Goal: Transaction & Acquisition: Book appointment/travel/reservation

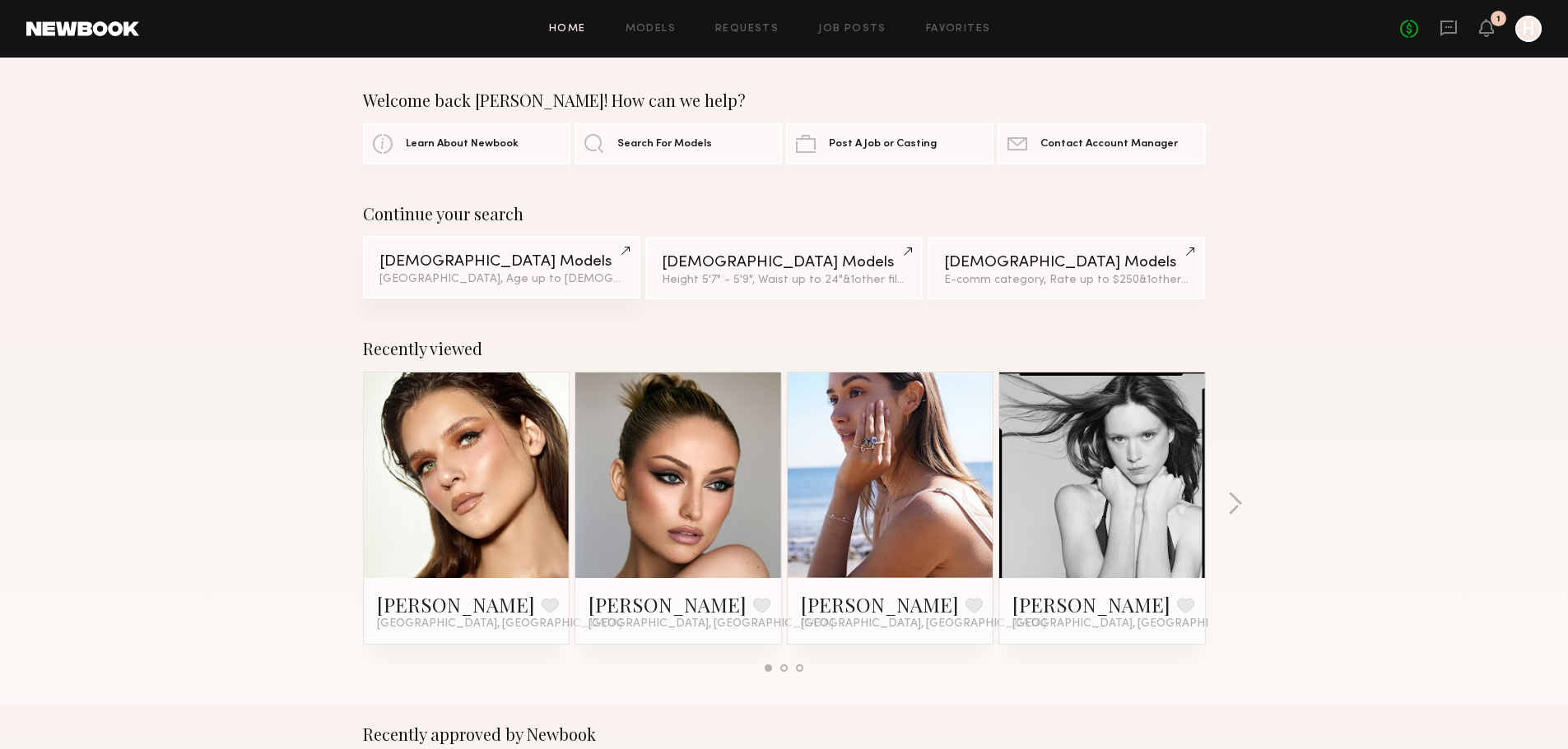
click at [553, 263] on div "Female Models" at bounding box center [501, 262] width 245 height 15
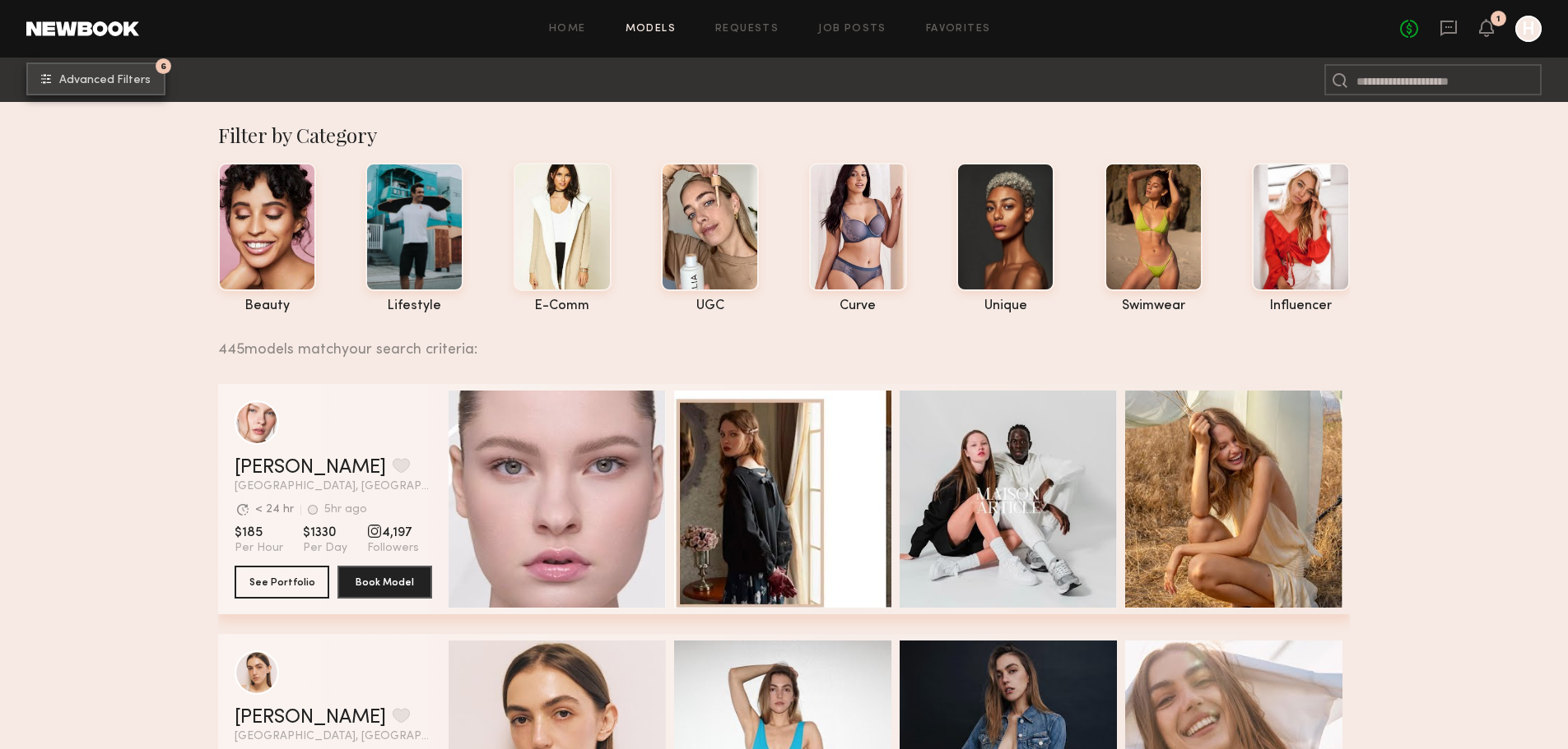
click at [115, 83] on span "Advanced Filters" at bounding box center [104, 80] width 92 height 11
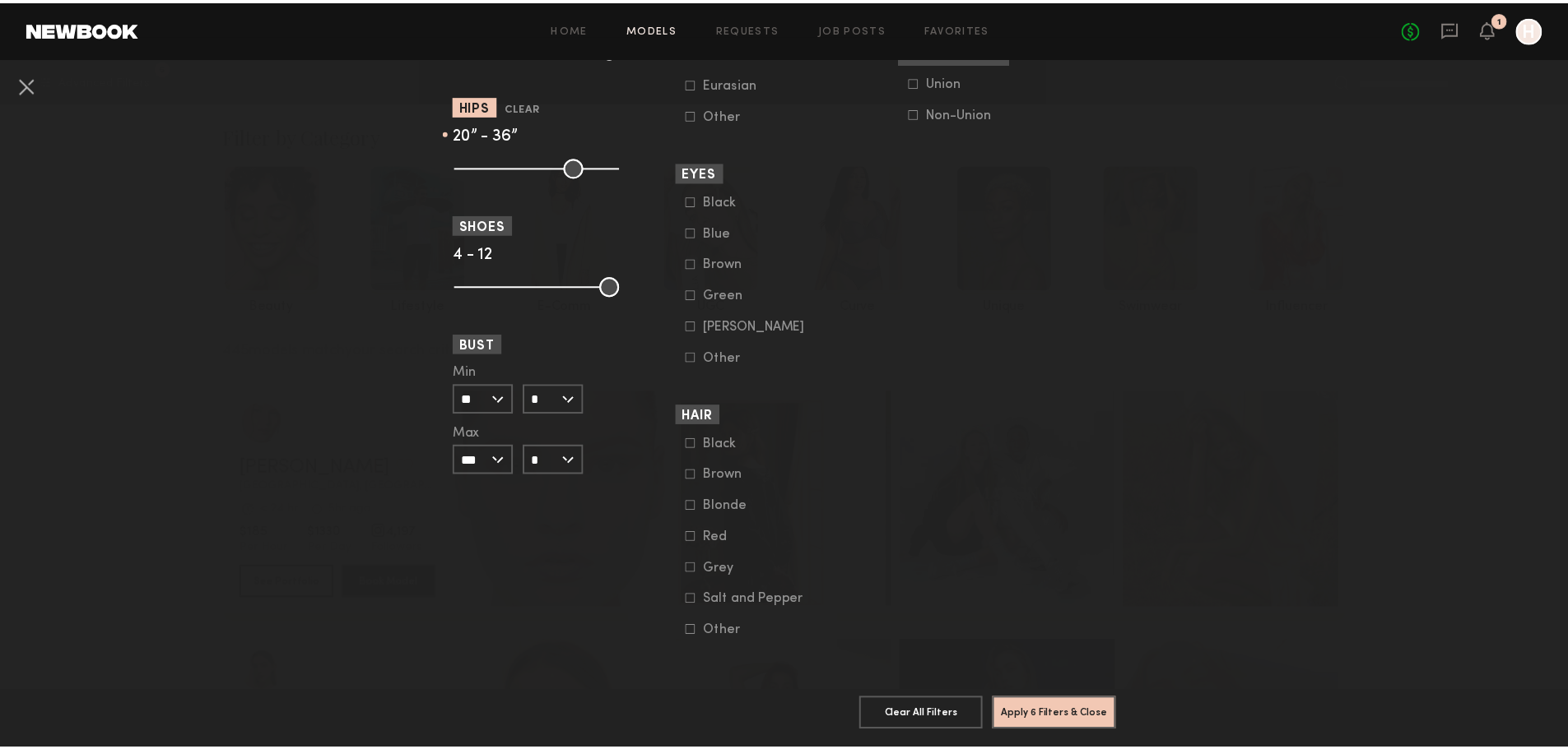
scroll to position [1124, 0]
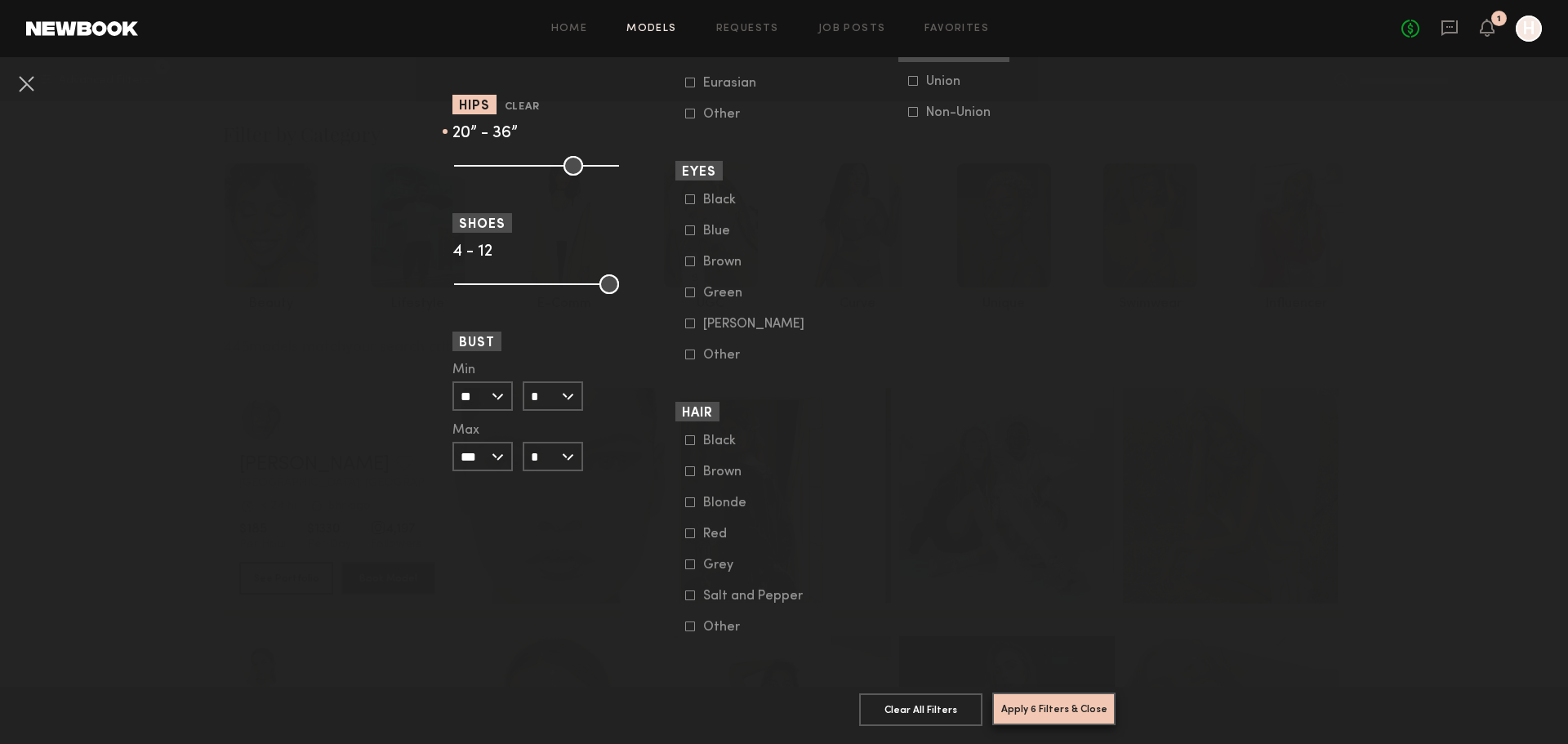
click at [1063, 706] on button "Apply 6 Filters & Close" at bounding box center [1054, 709] width 123 height 32
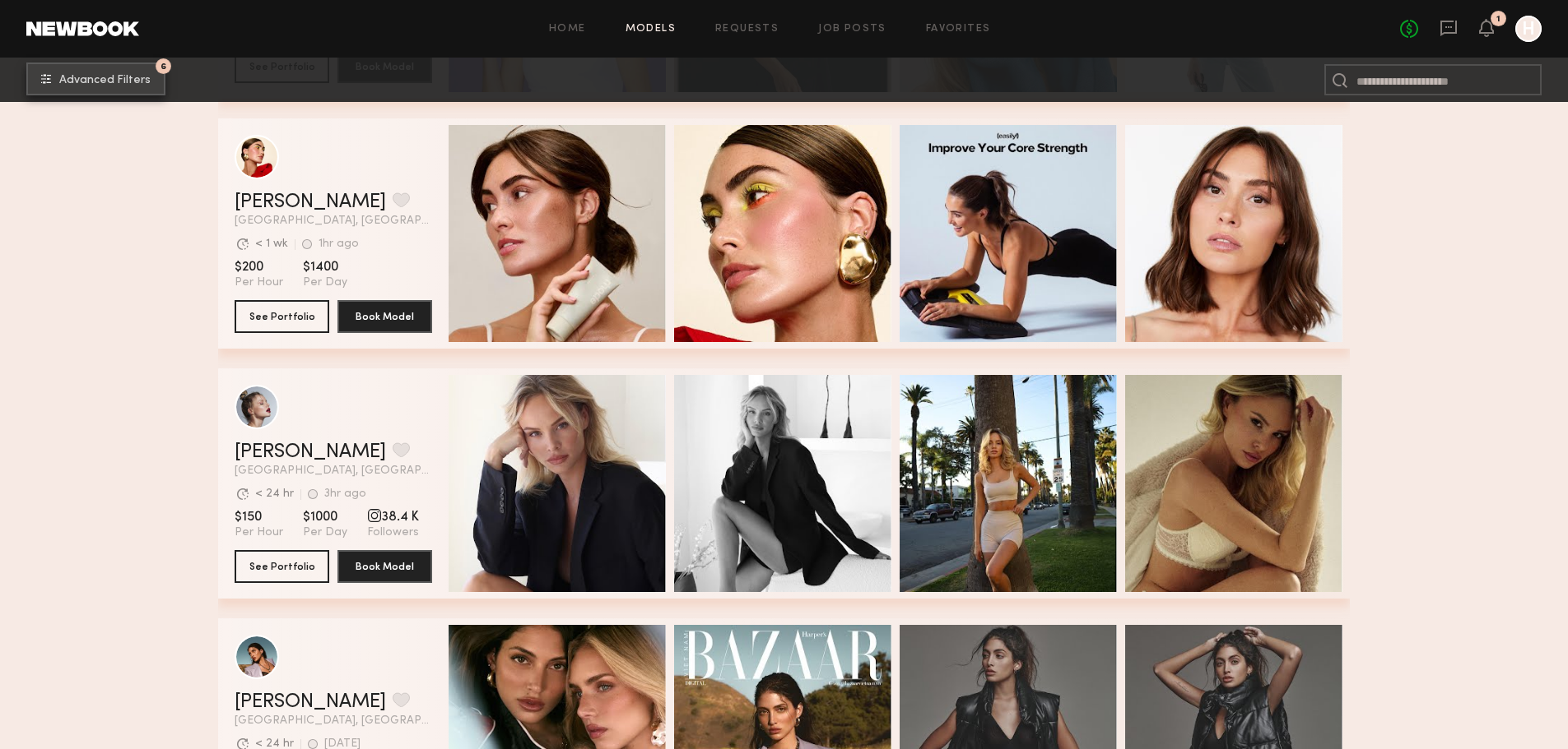
scroll to position [2715, 0]
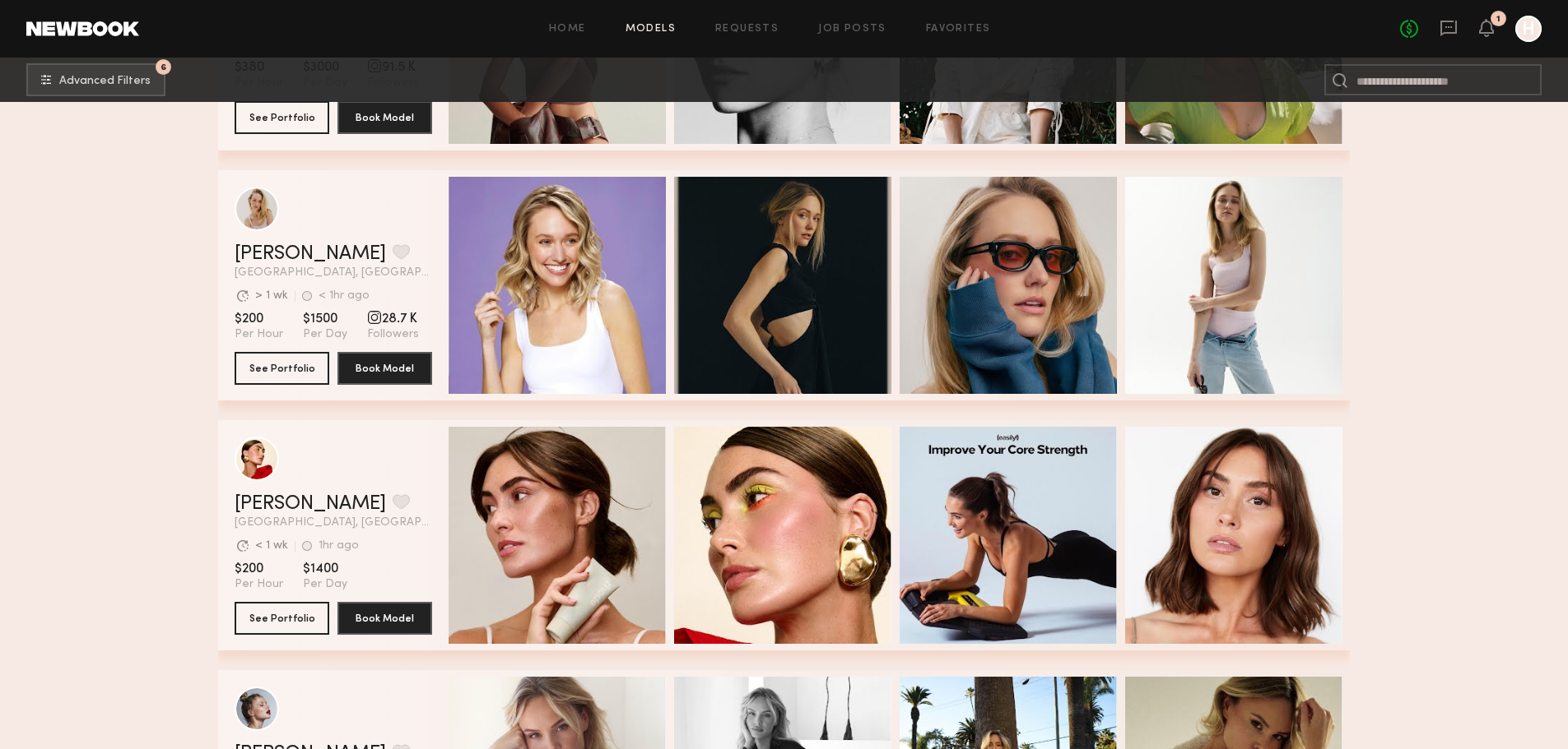
click at [381, 227] on div "grid" at bounding box center [333, 209] width 198 height 44
click at [285, 378] on button "See Portfolio" at bounding box center [281, 368] width 95 height 32
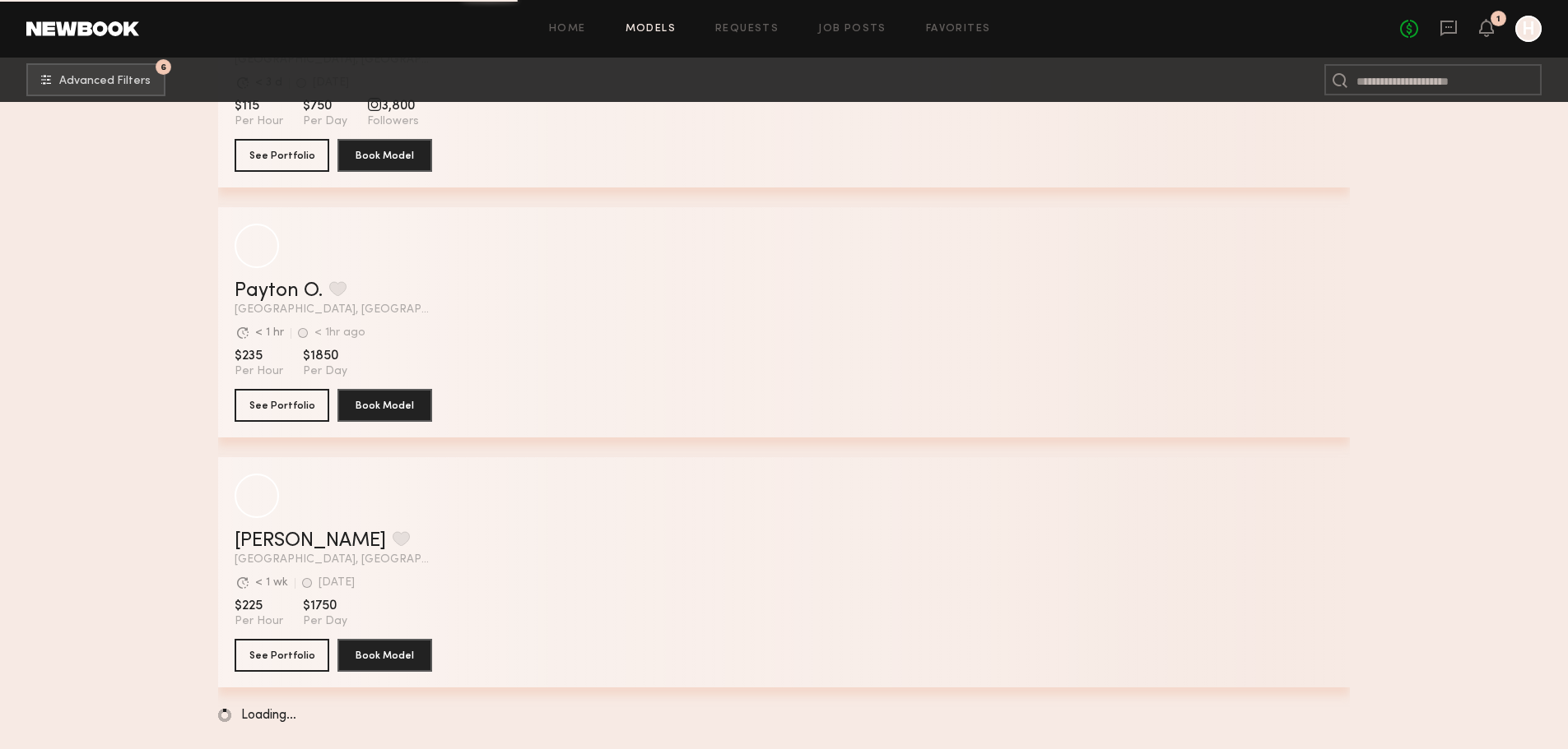
scroll to position [5382, 0]
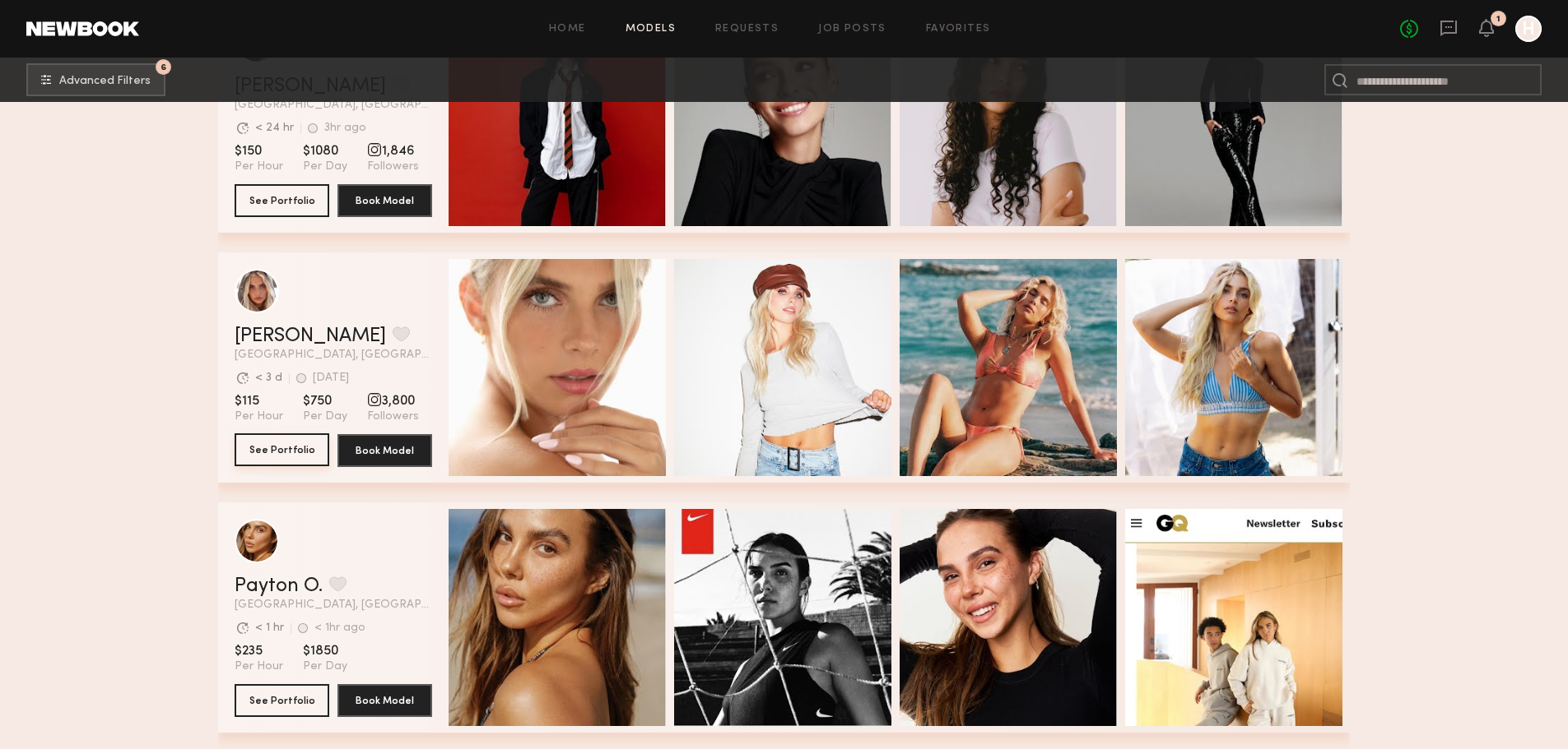
click at [234, 457] on button "See Portfolio" at bounding box center [281, 450] width 95 height 32
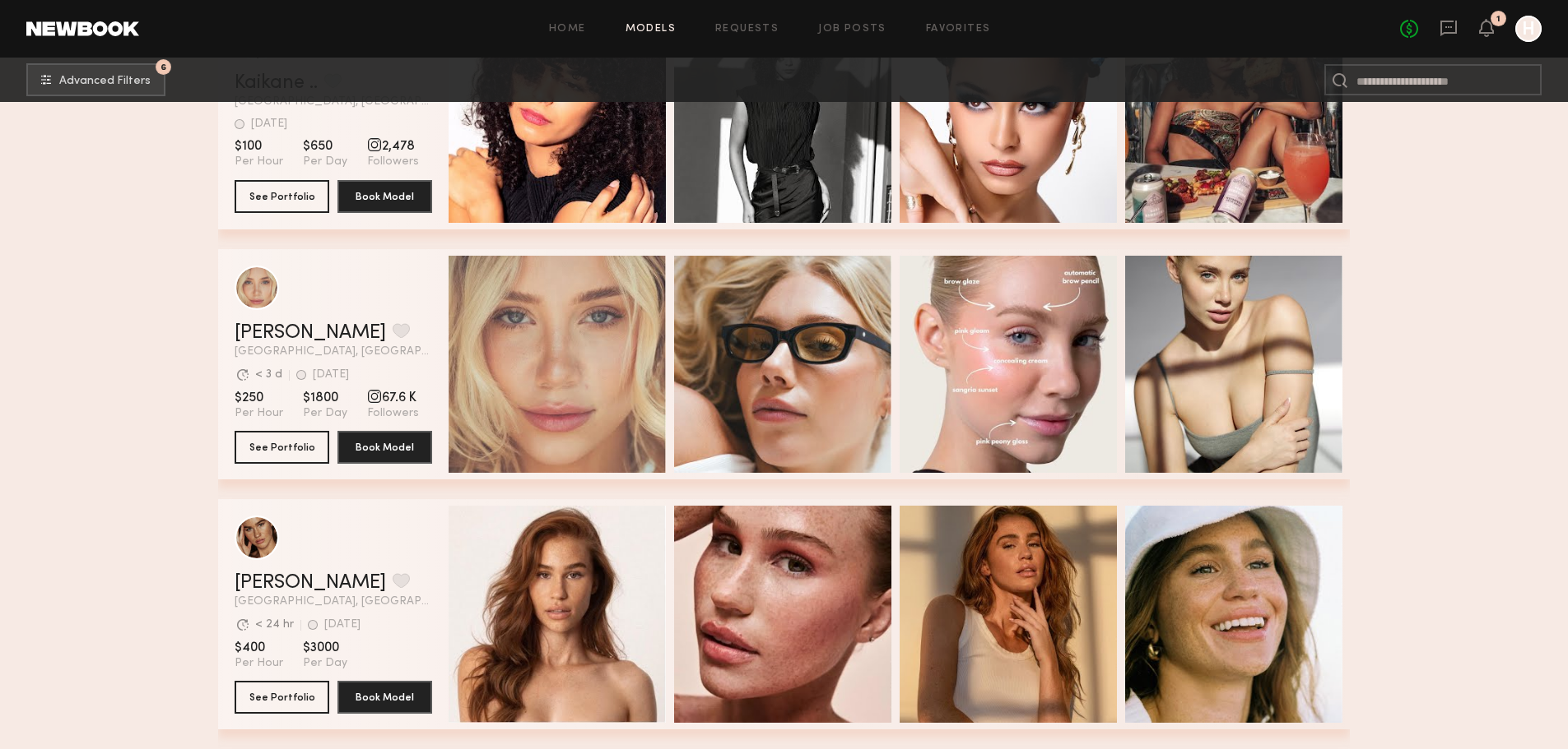
scroll to position [6891, 0]
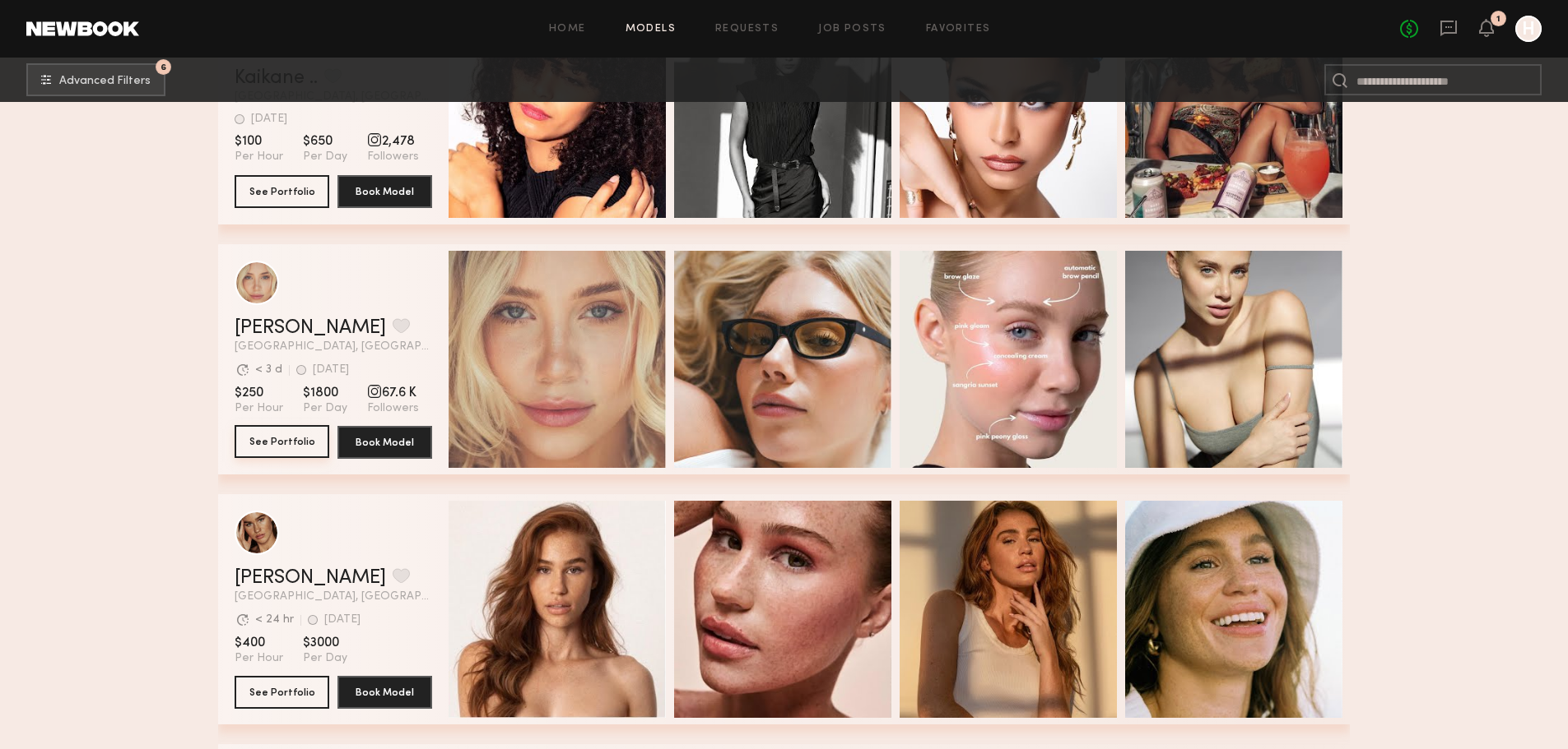
click at [304, 439] on button "See Portfolio" at bounding box center [281, 441] width 95 height 32
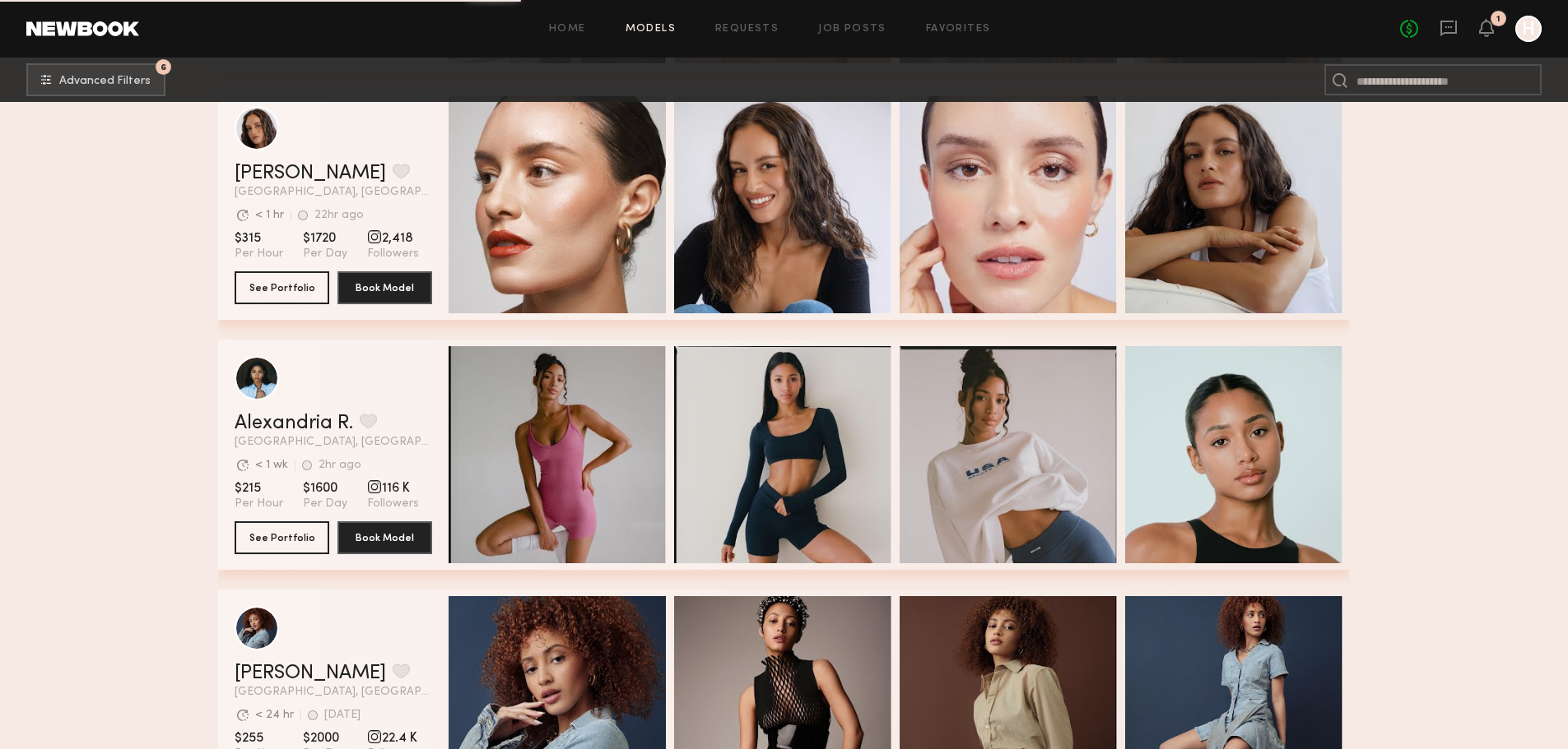
scroll to position [7494, 0]
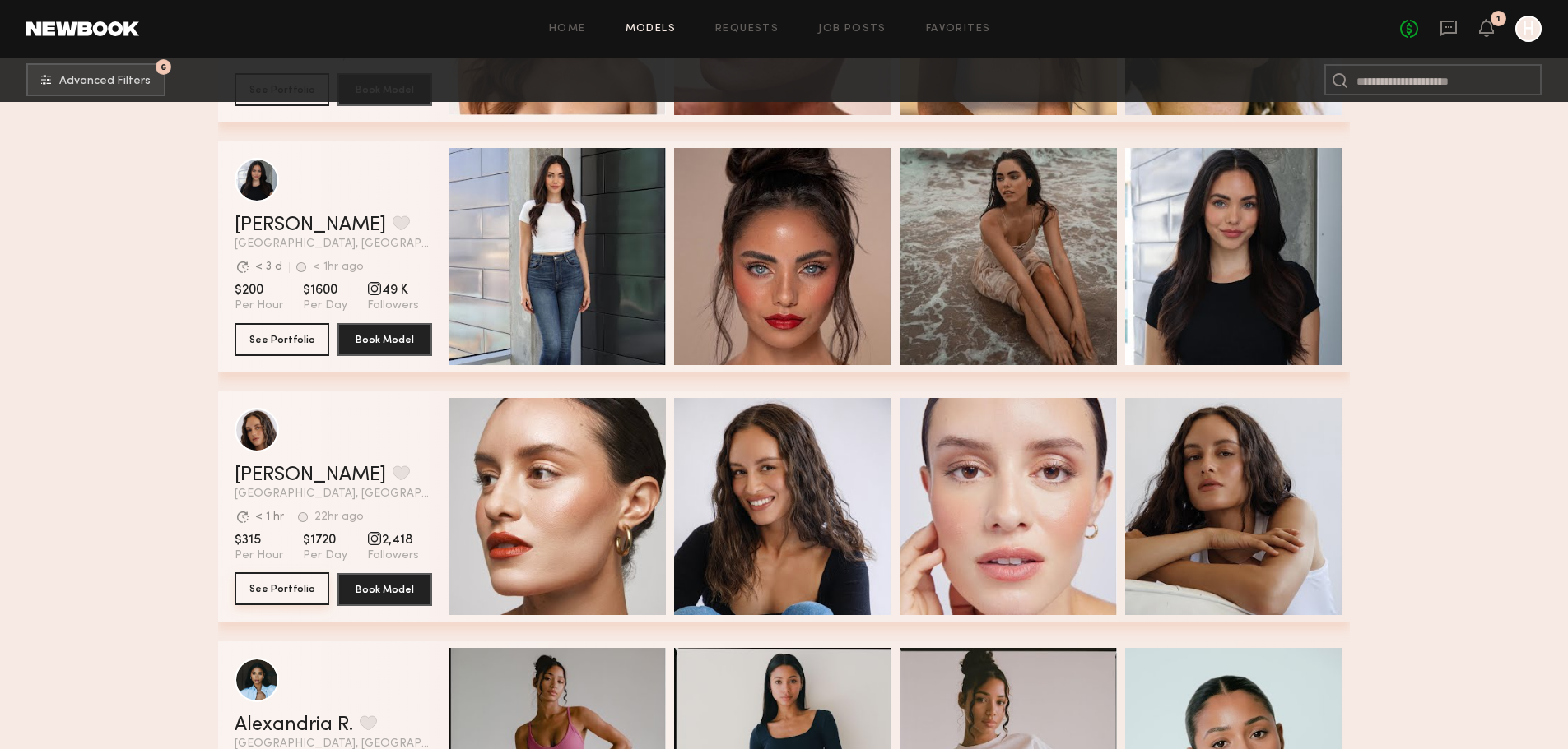
click at [287, 603] on button "See Portfolio" at bounding box center [281, 589] width 95 height 32
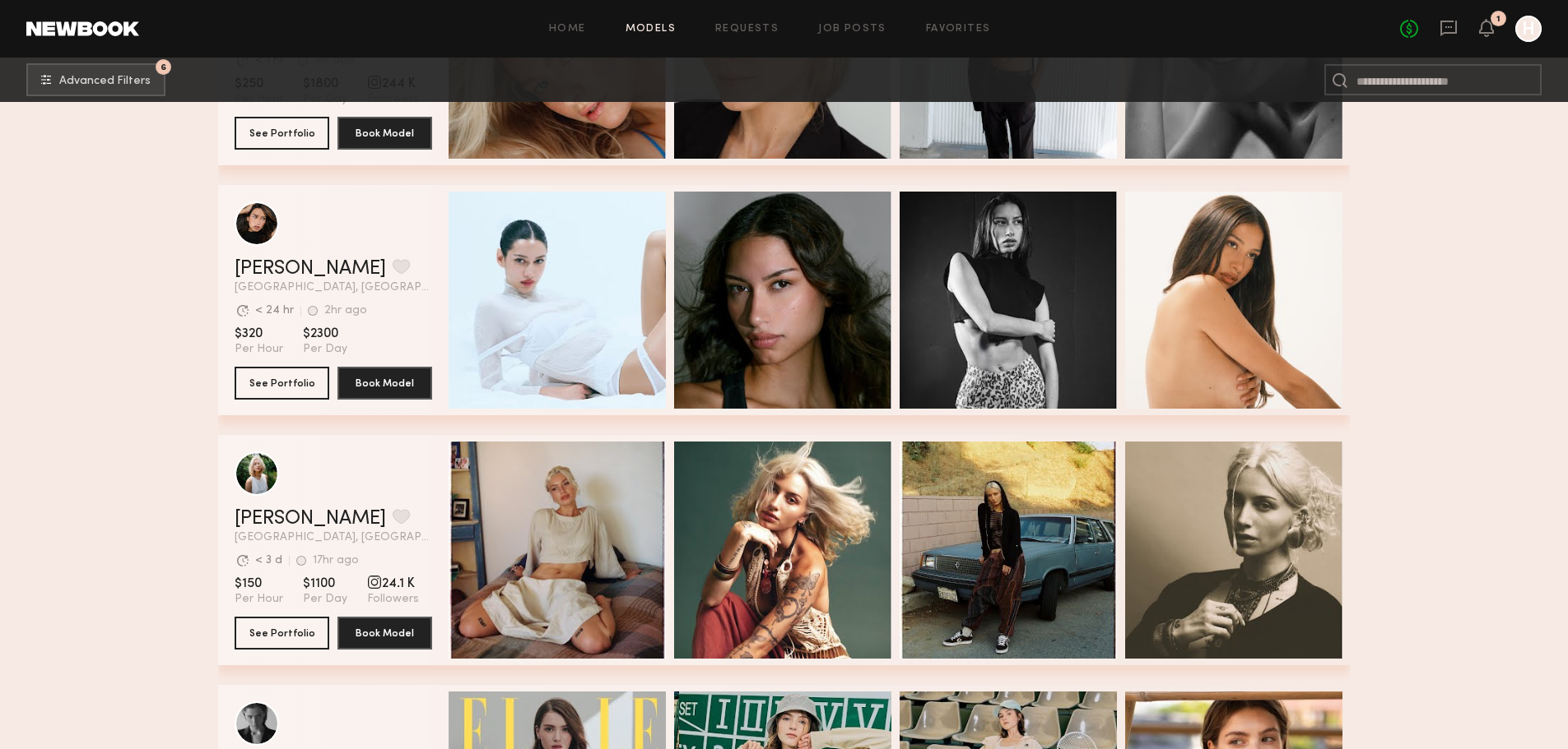
scroll to position [8399, 0]
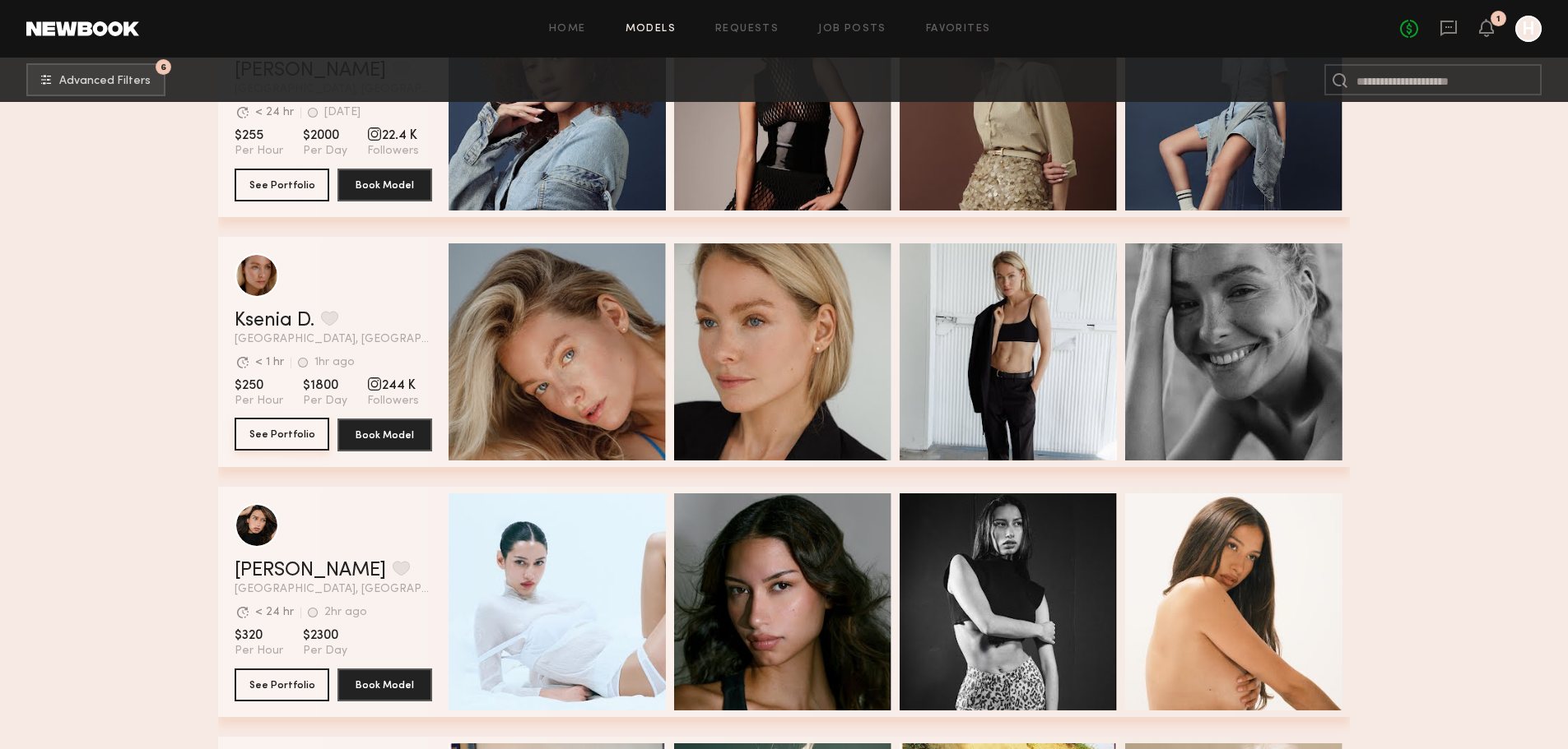
click at [302, 443] on button "See Portfolio" at bounding box center [281, 434] width 95 height 32
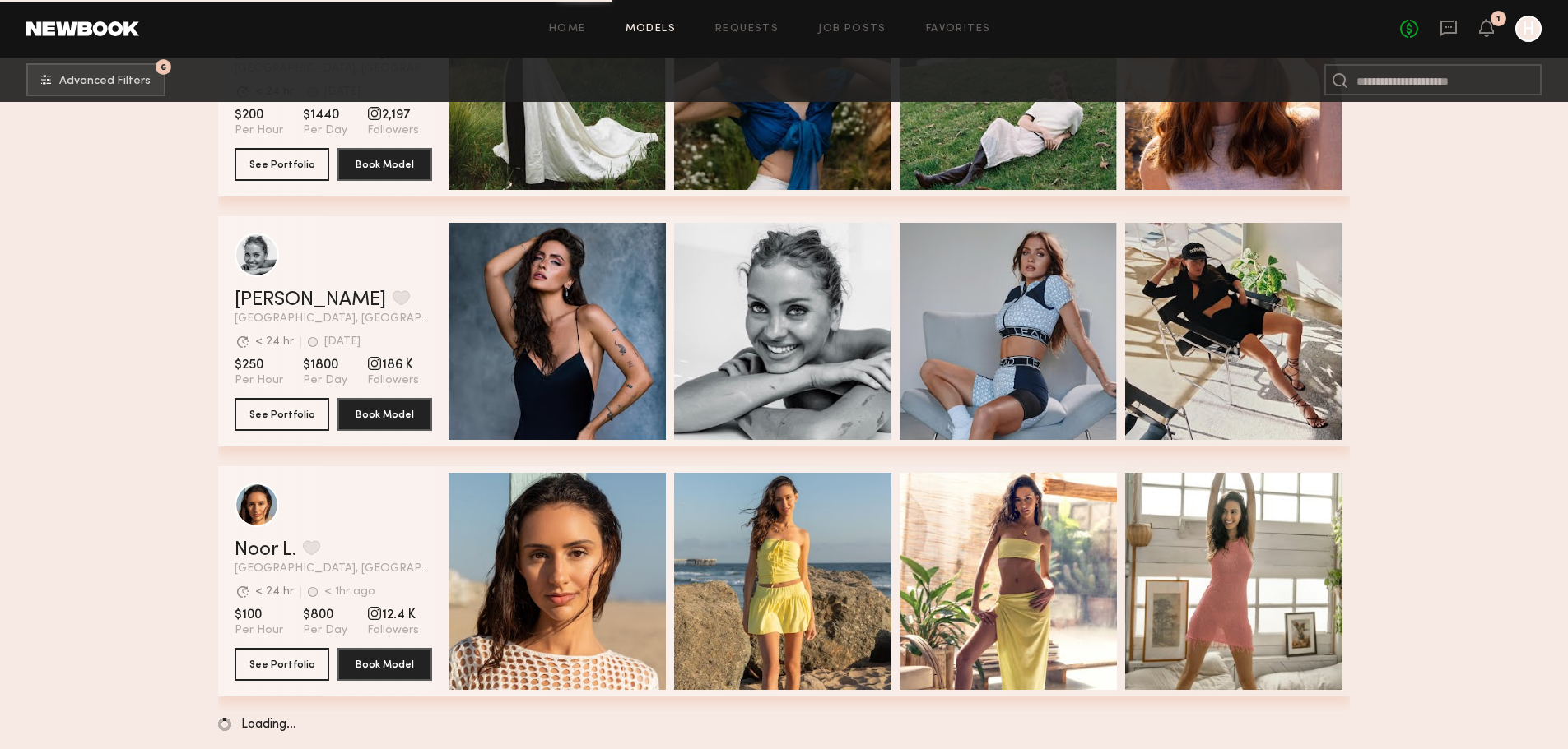
scroll to position [11686, 0]
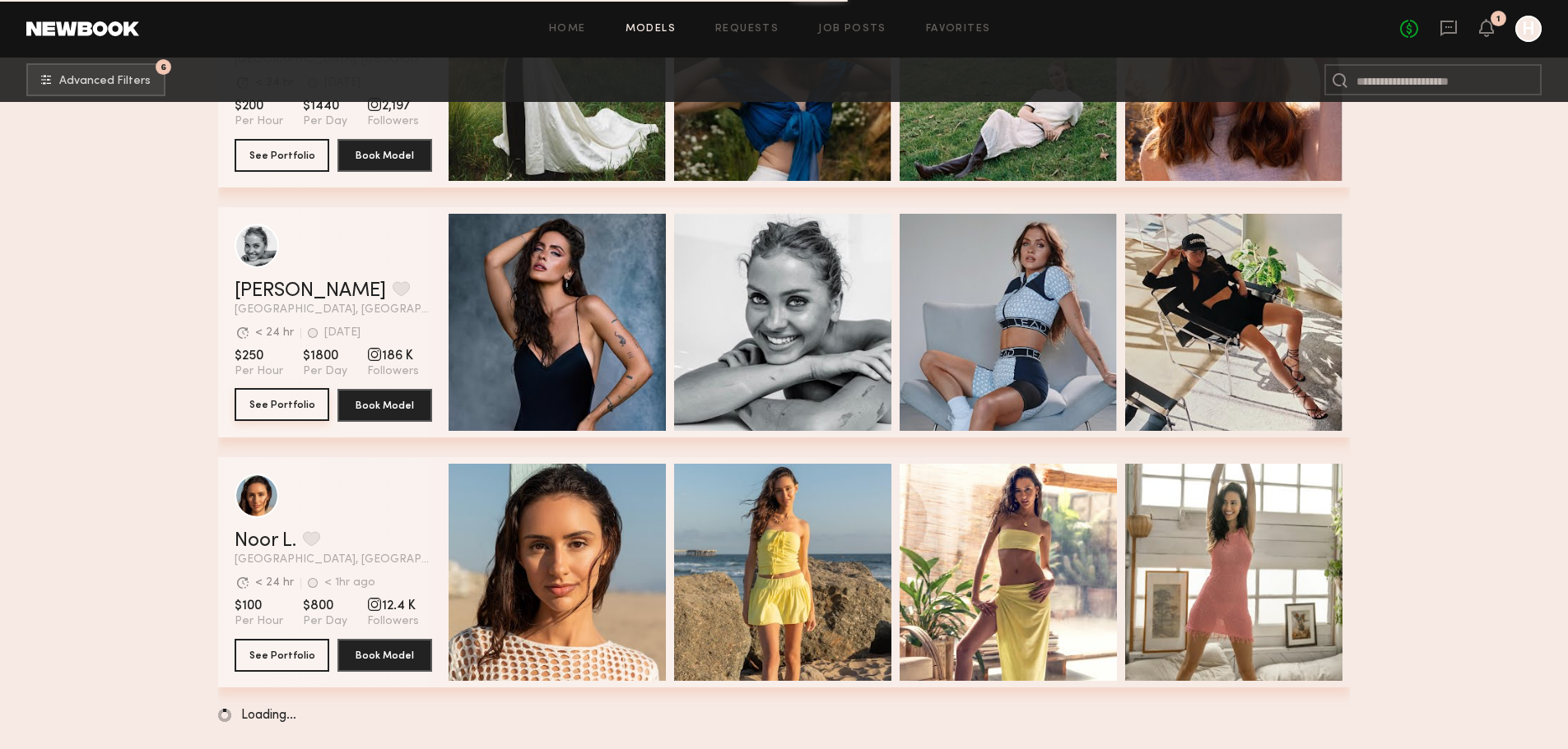
click at [265, 414] on button "See Portfolio" at bounding box center [281, 404] width 95 height 32
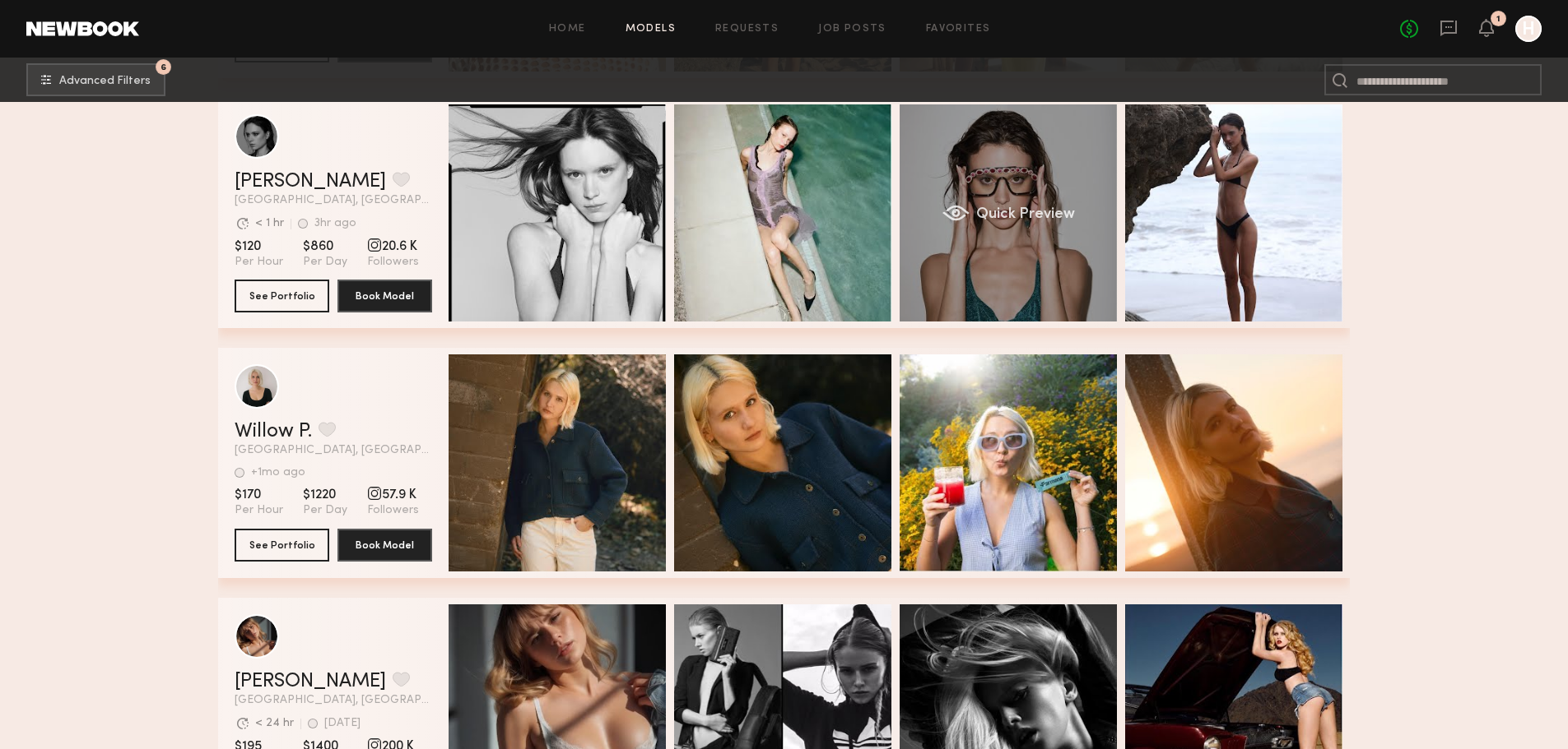
scroll to position [11987, 0]
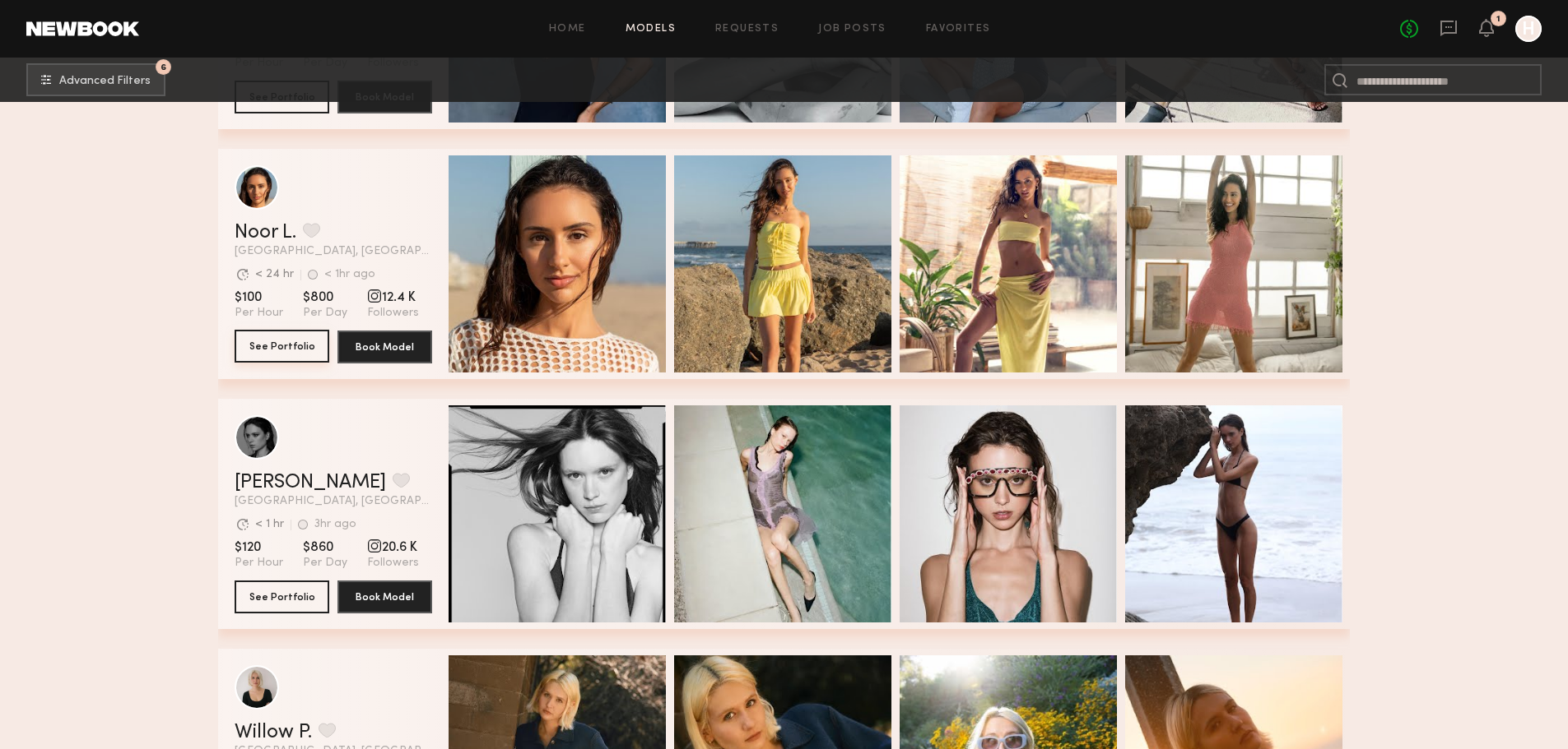
click at [296, 356] on button "See Portfolio" at bounding box center [281, 346] width 95 height 32
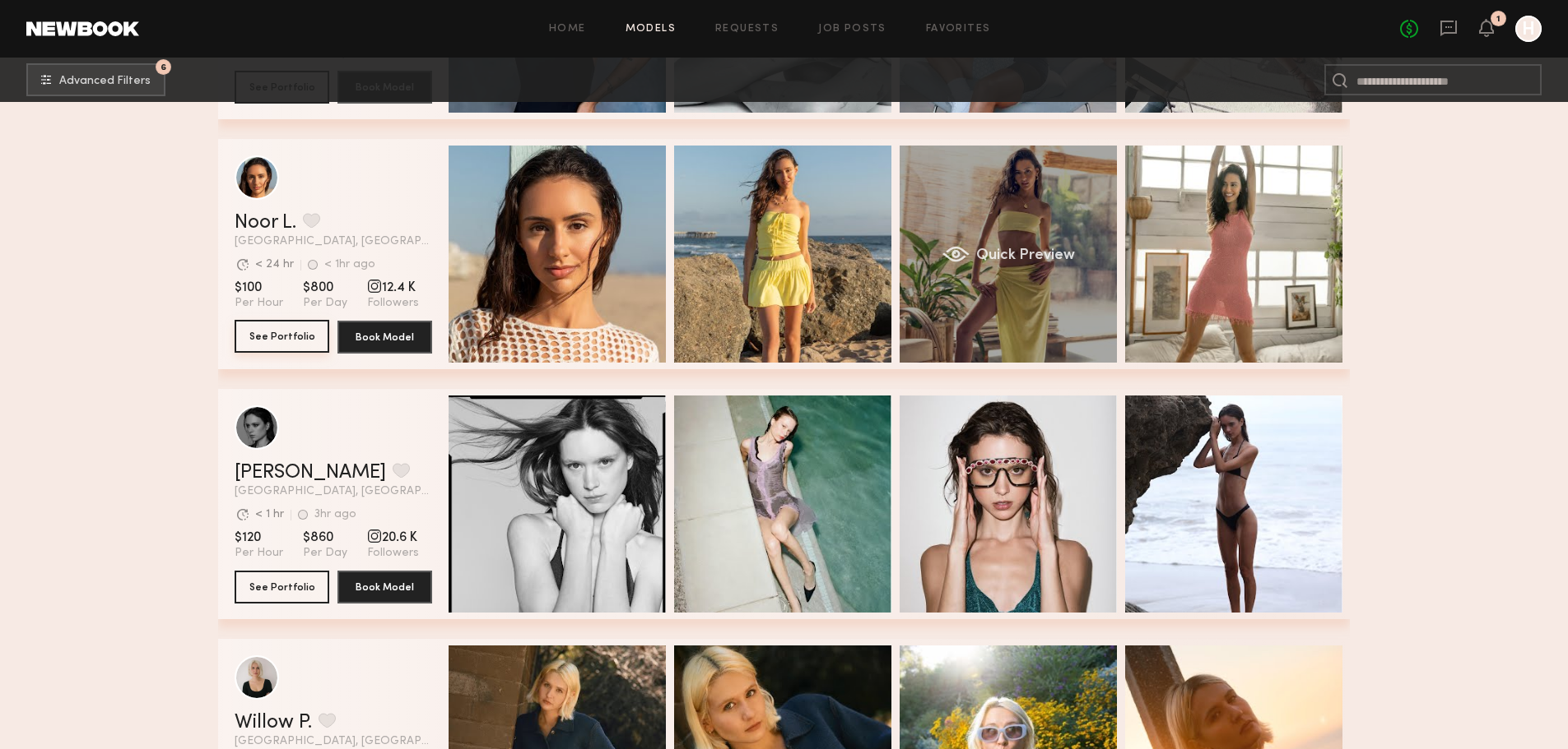
scroll to position [12289, 0]
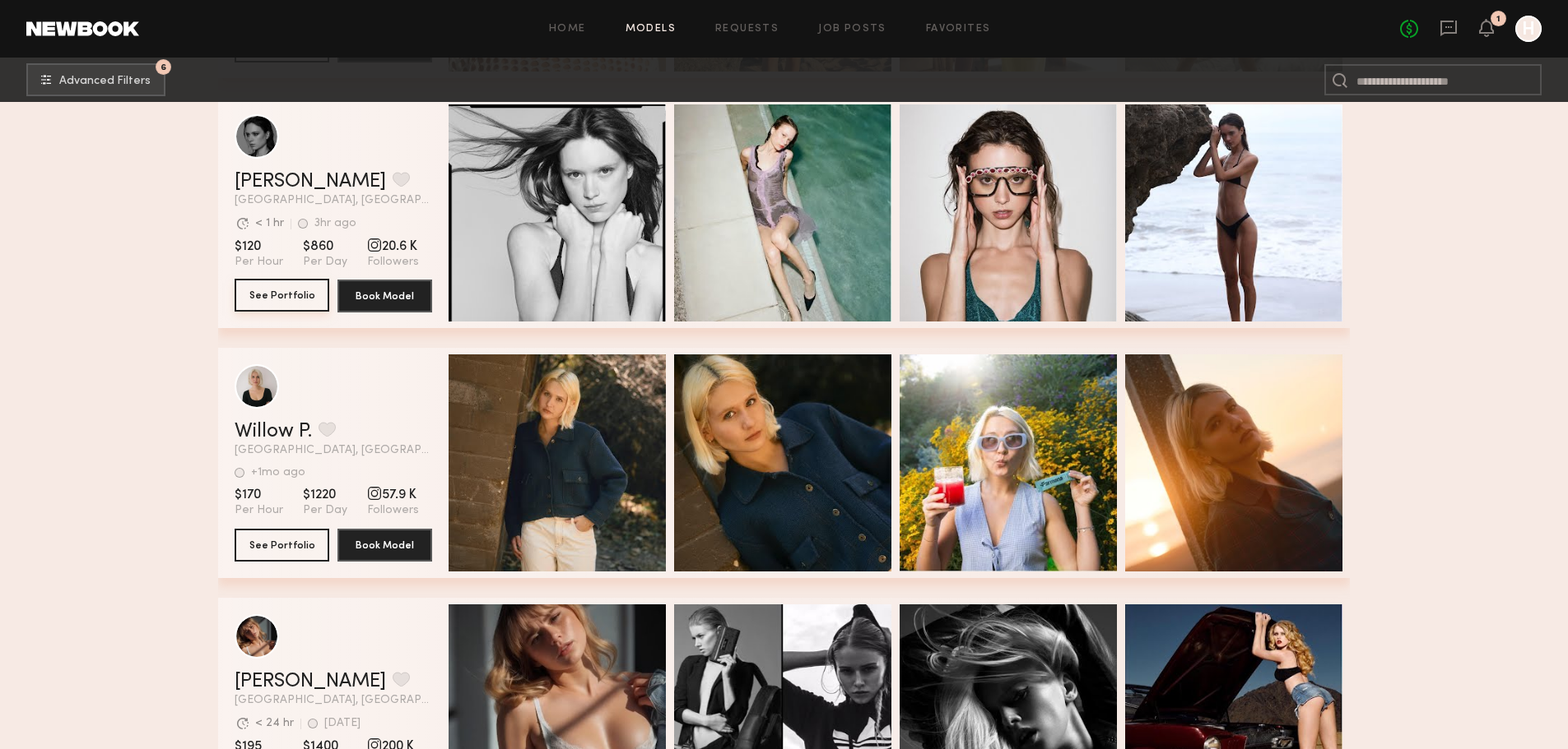
click at [306, 310] on button "See Portfolio" at bounding box center [281, 295] width 95 height 32
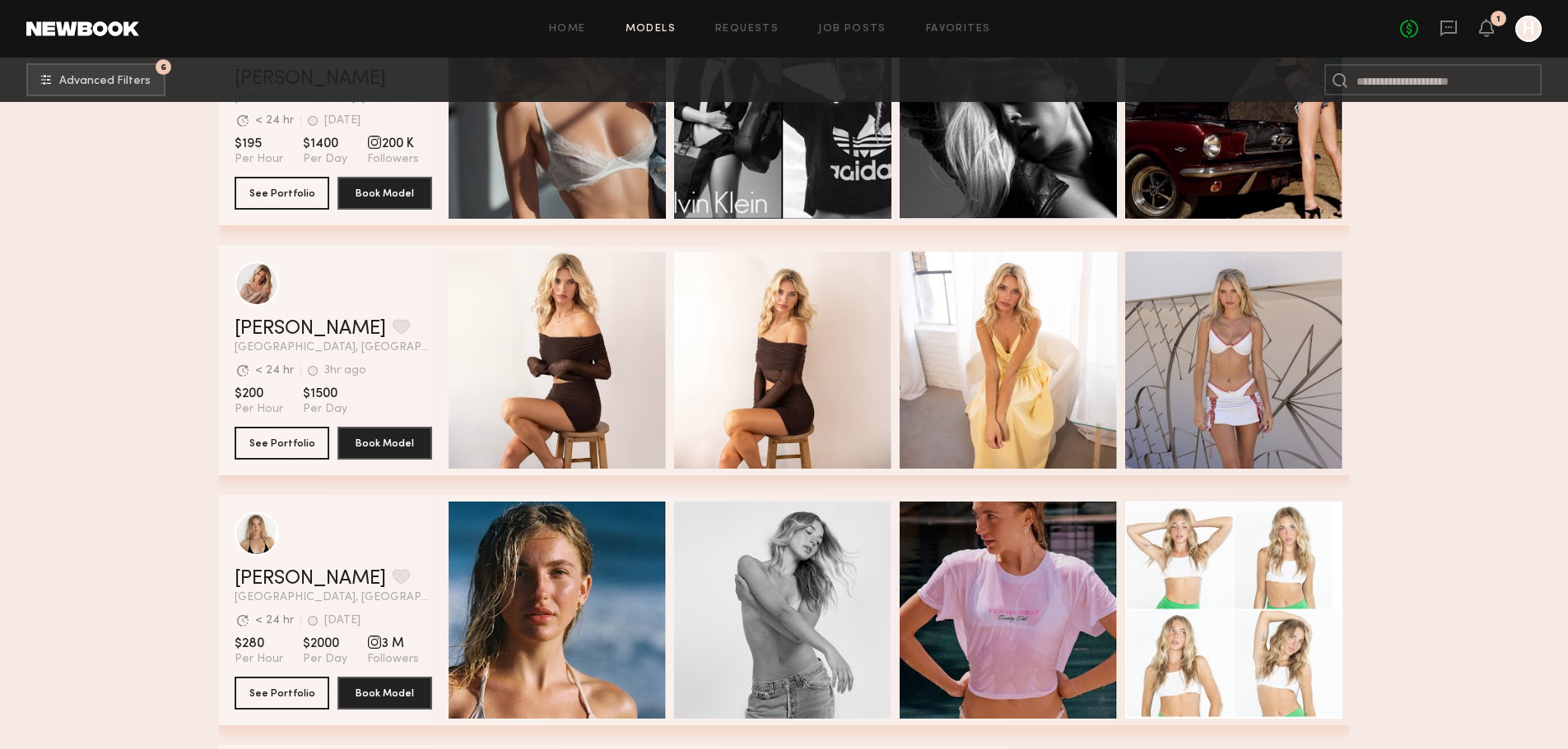
scroll to position [12893, 0]
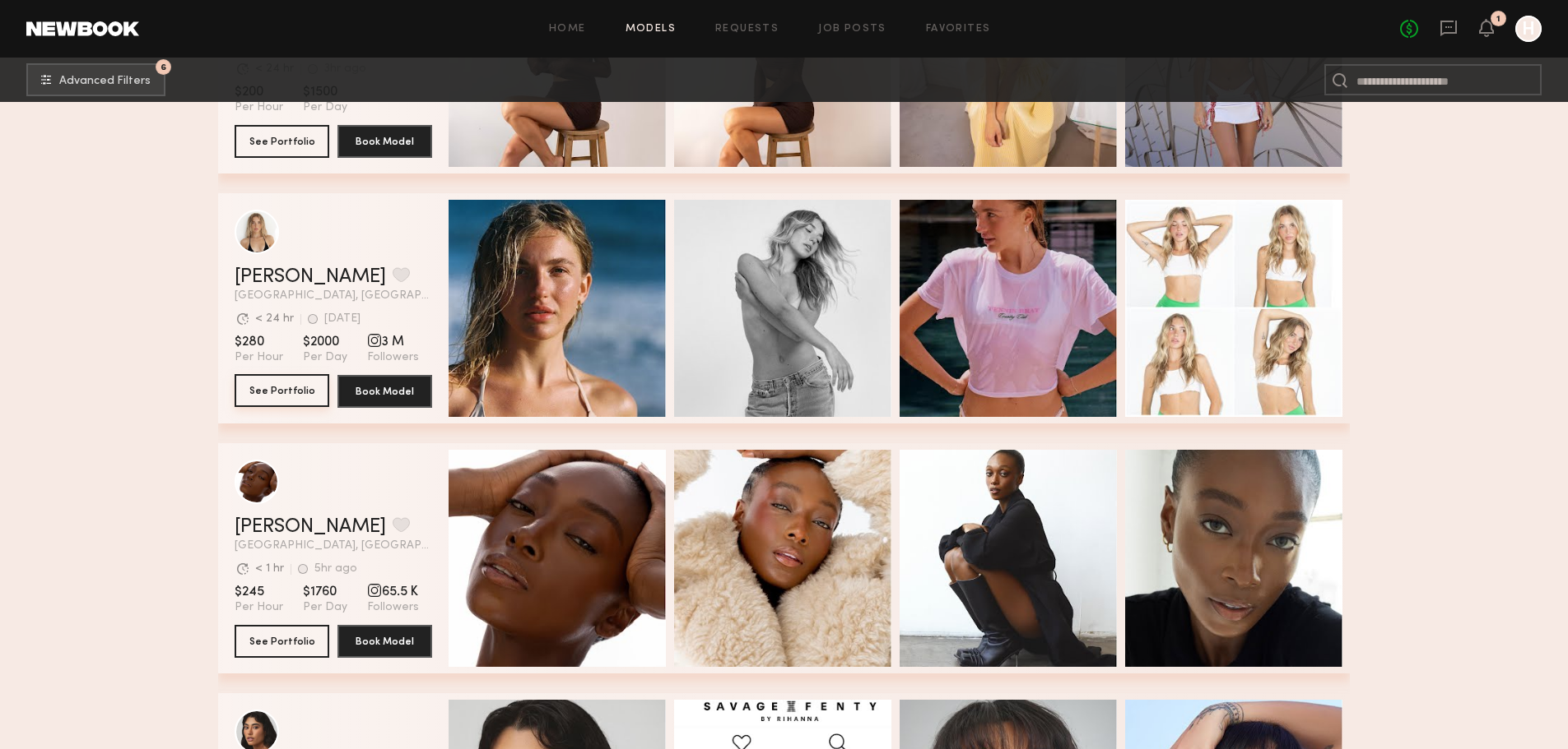
click at [299, 403] on button "See Portfolio" at bounding box center [281, 391] width 95 height 32
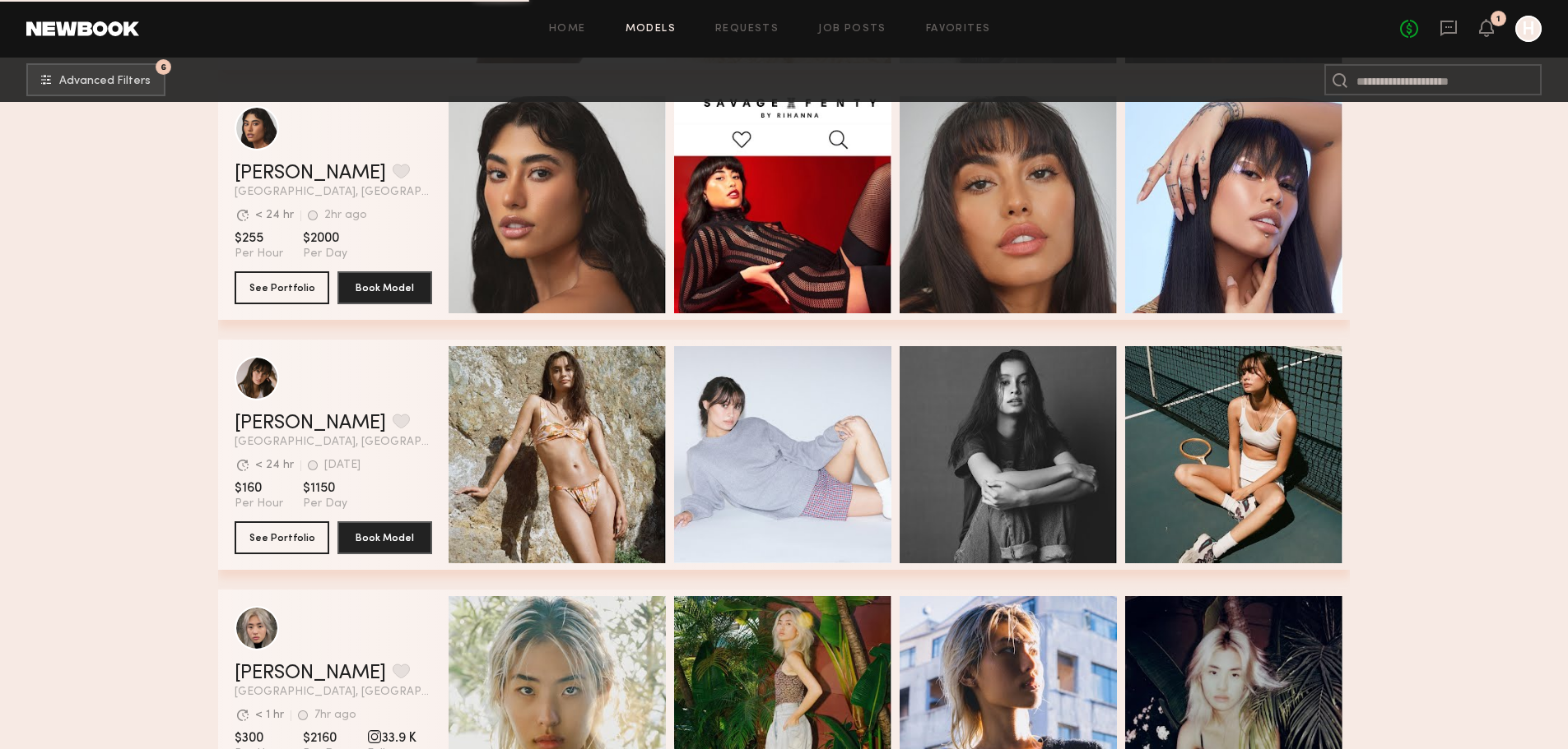
scroll to position [14098, 0]
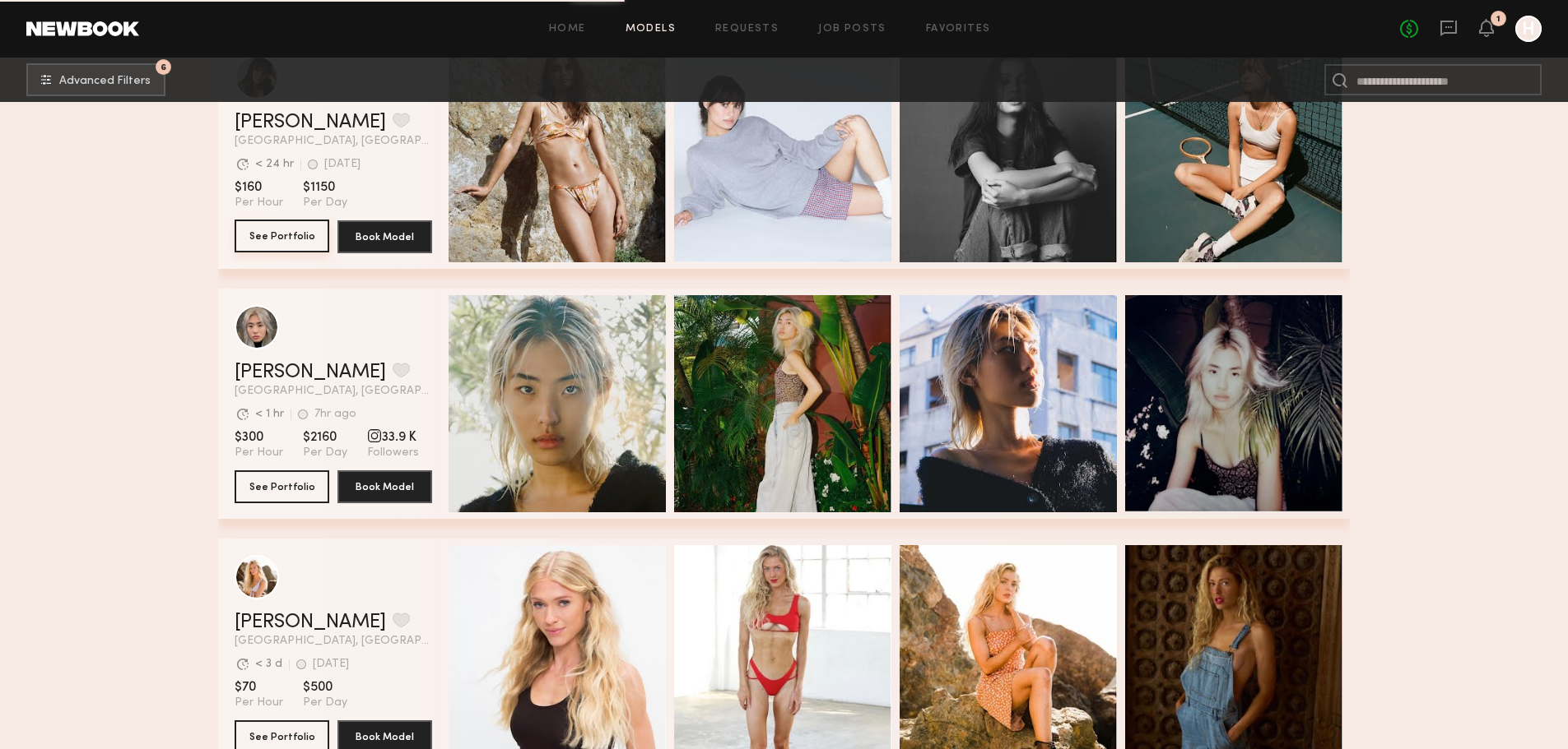
click at [295, 234] on button "See Portfolio" at bounding box center [281, 236] width 95 height 32
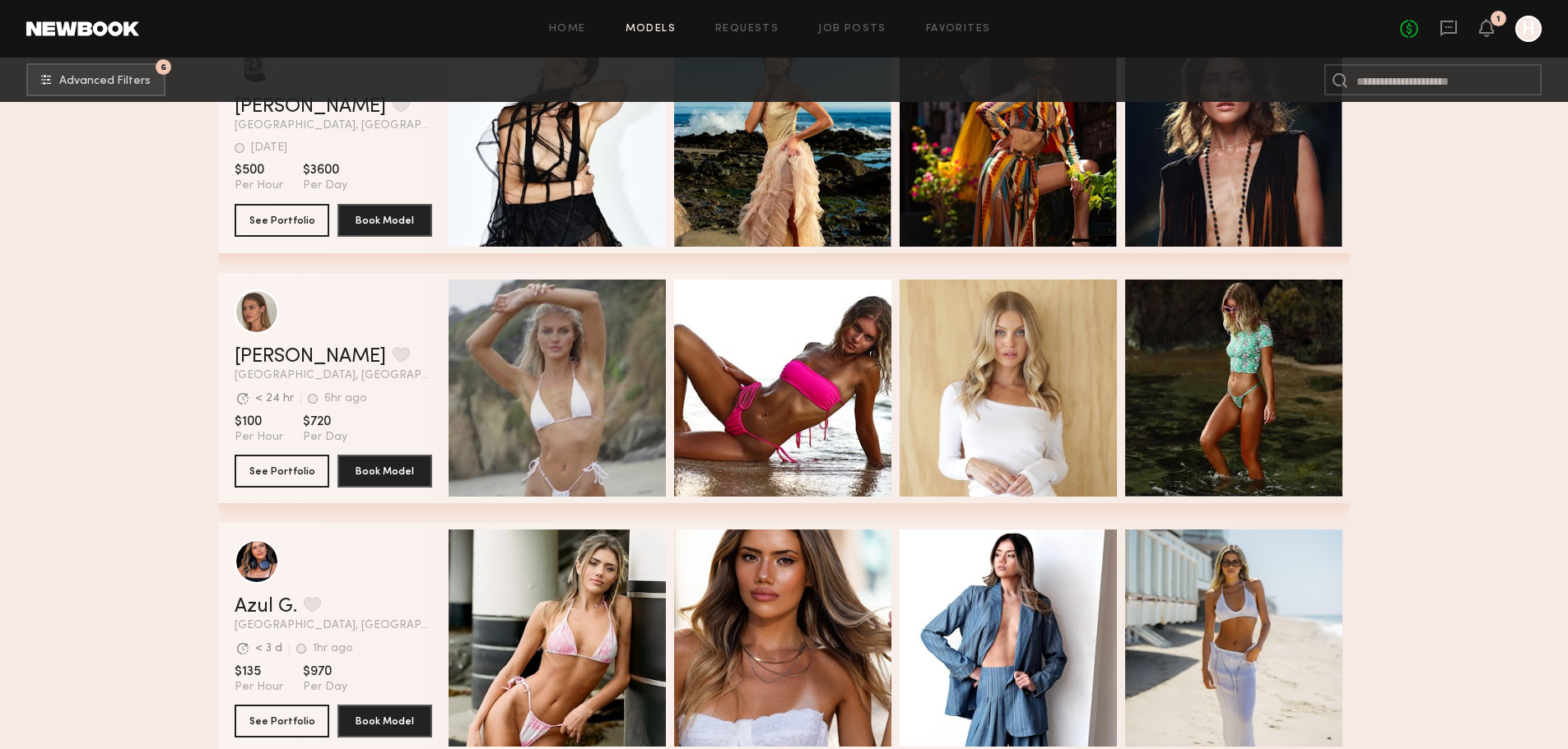
scroll to position [17417, 0]
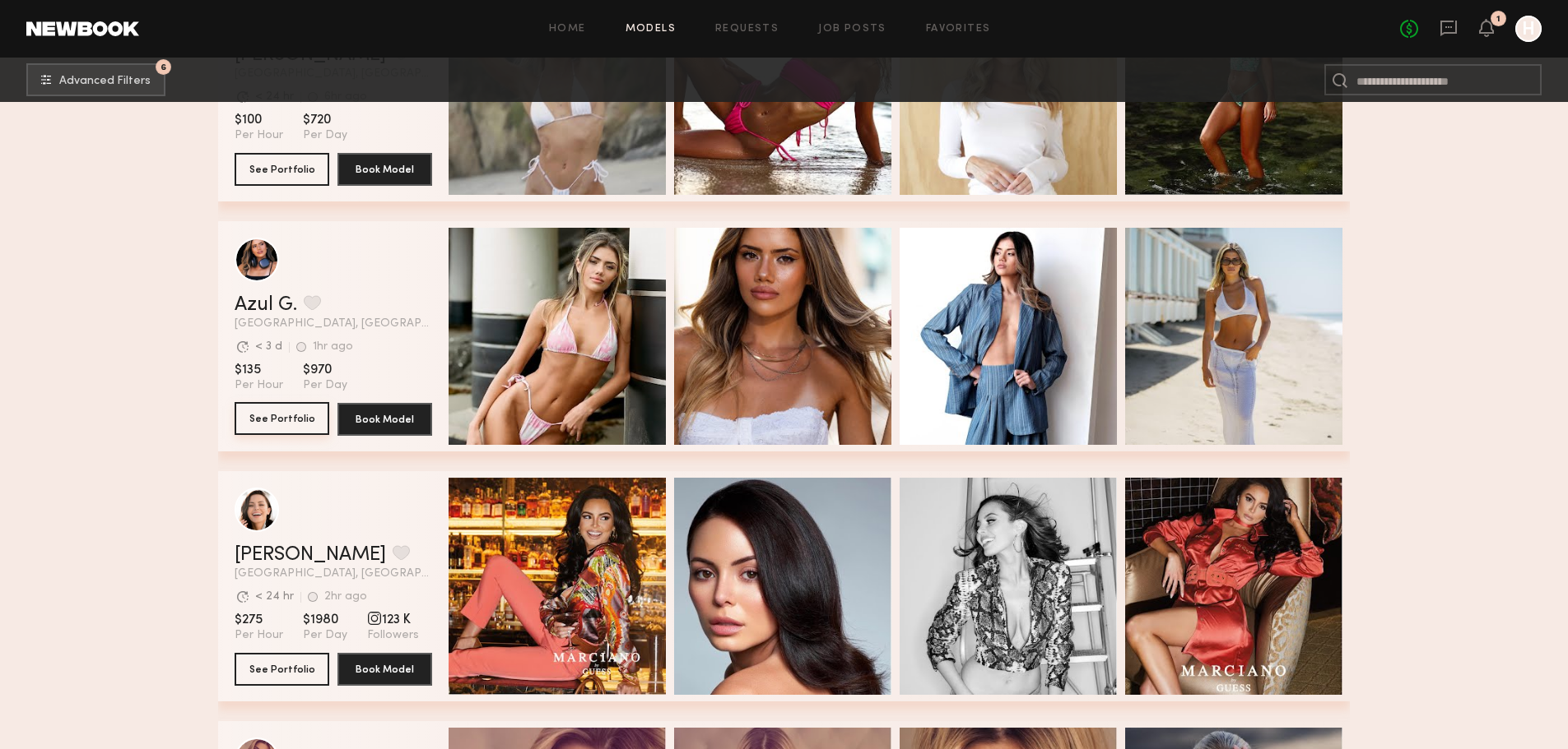
click at [281, 431] on button "See Portfolio" at bounding box center [281, 418] width 95 height 32
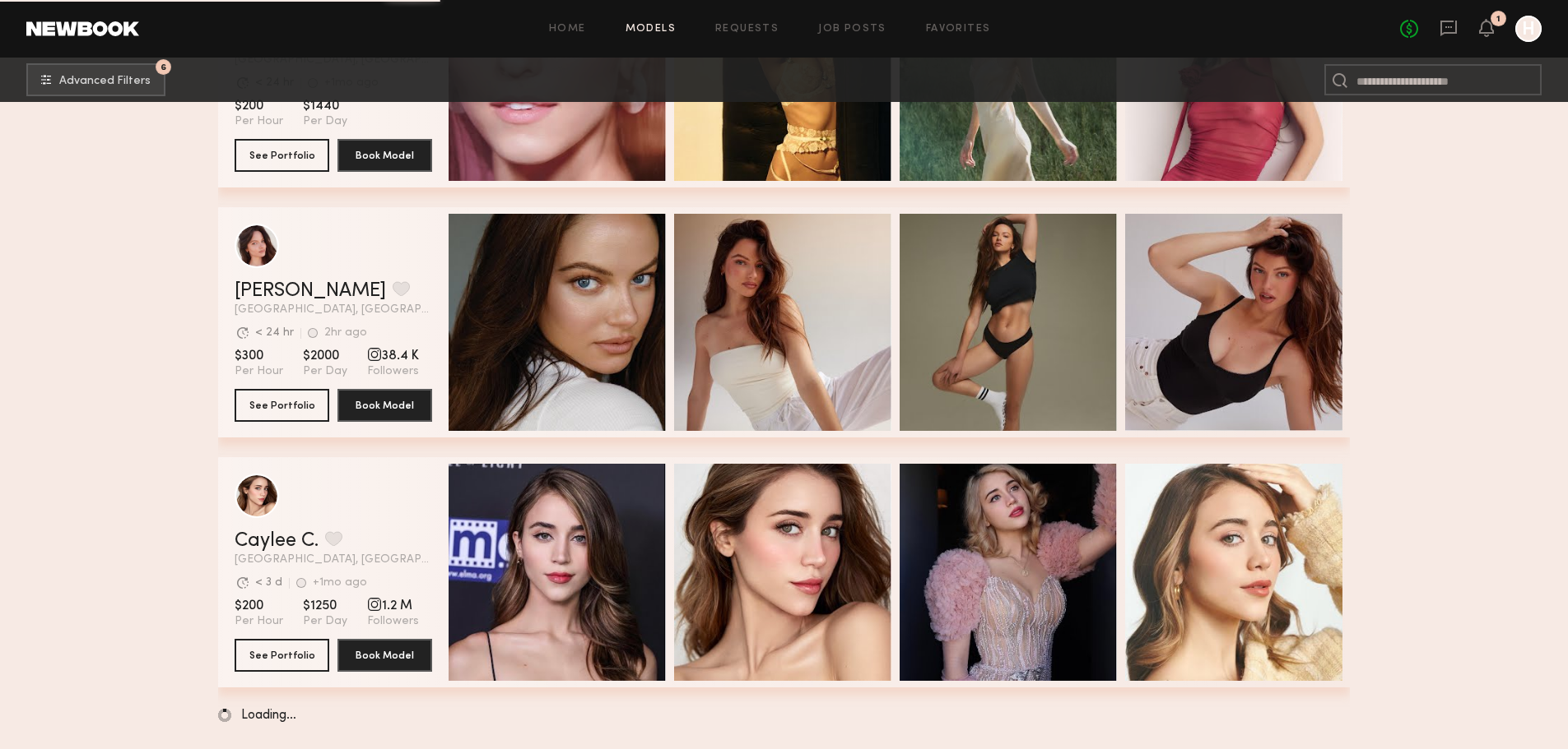
scroll to position [26388, 0]
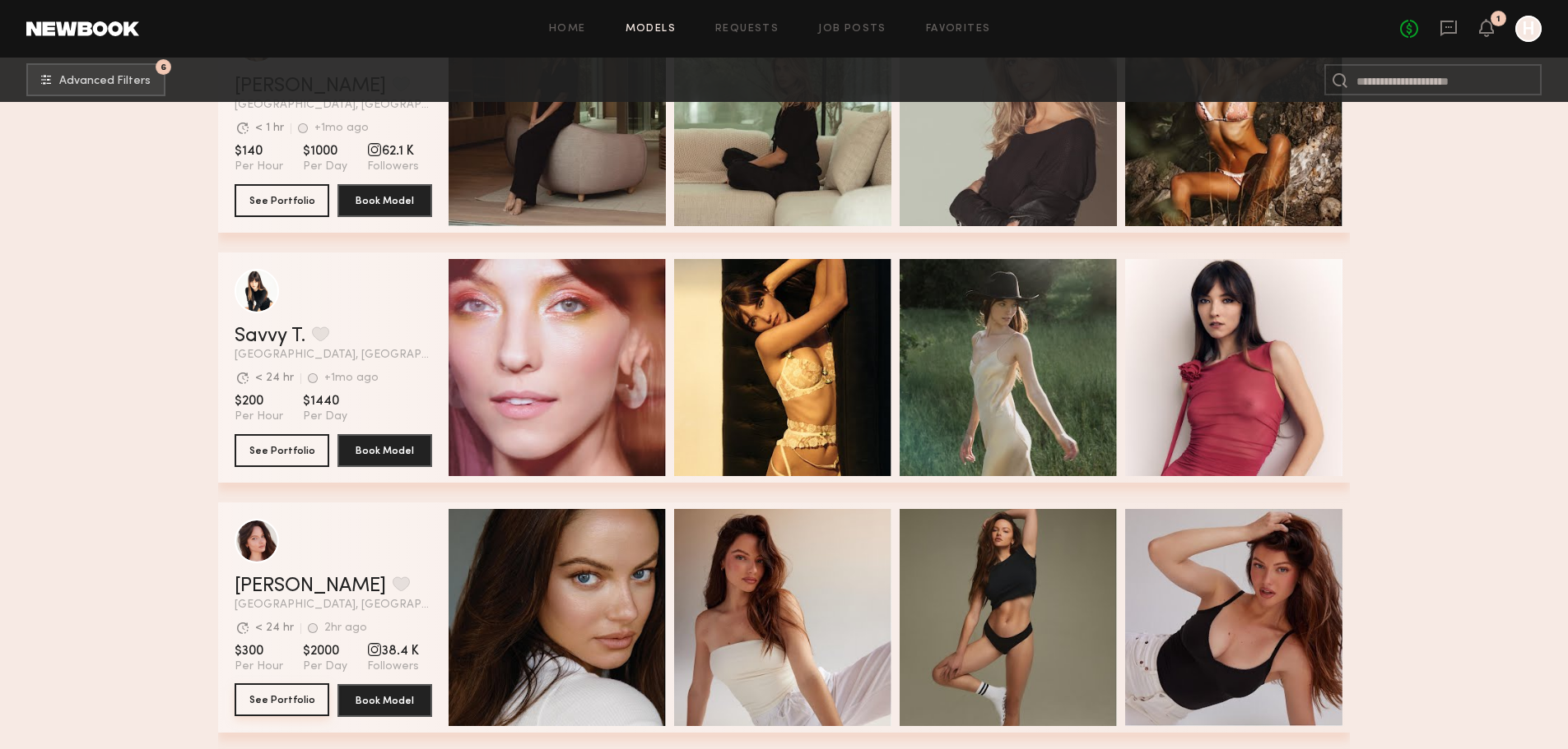
click at [262, 705] on button "See Portfolio" at bounding box center [281, 699] width 95 height 32
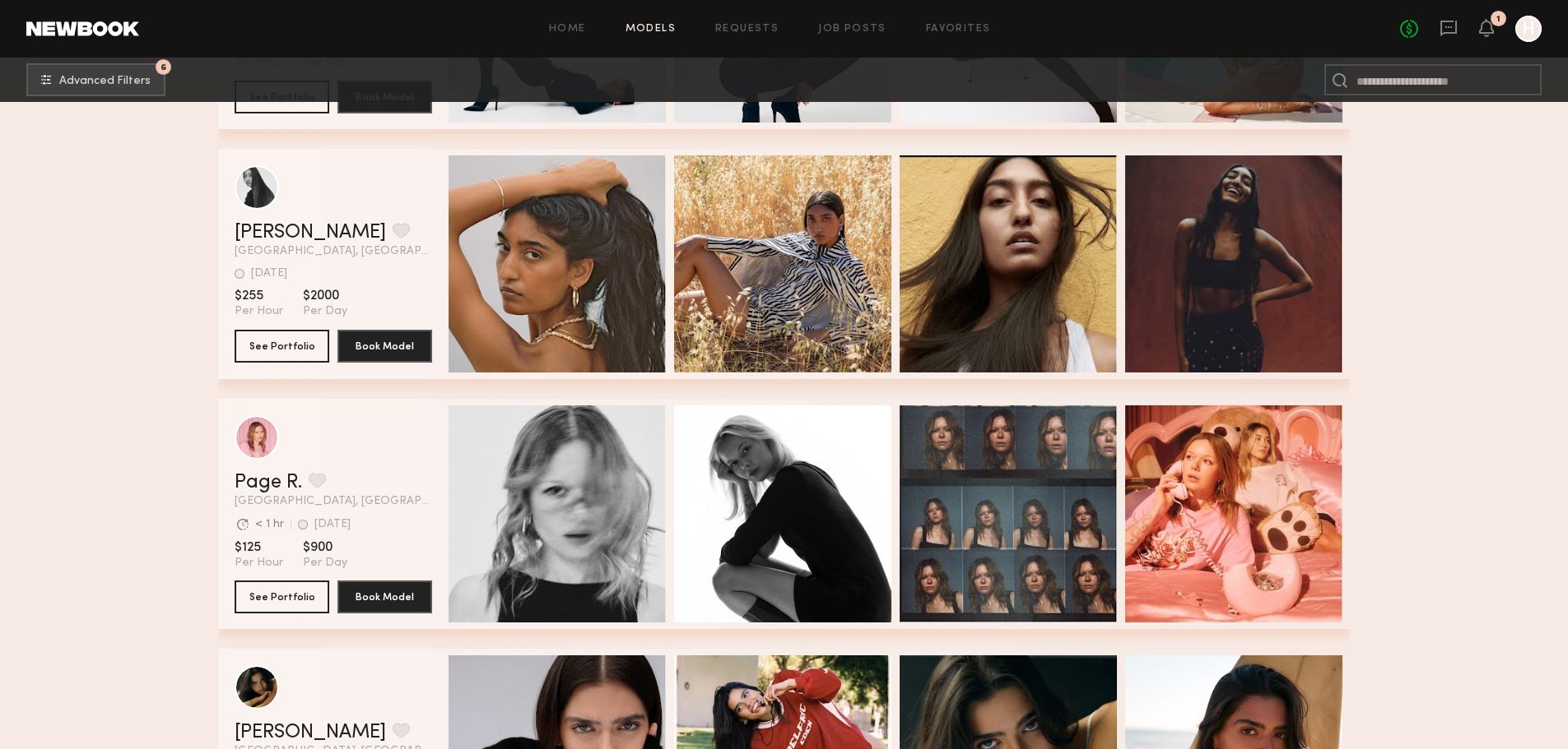
scroll to position [30293, 0]
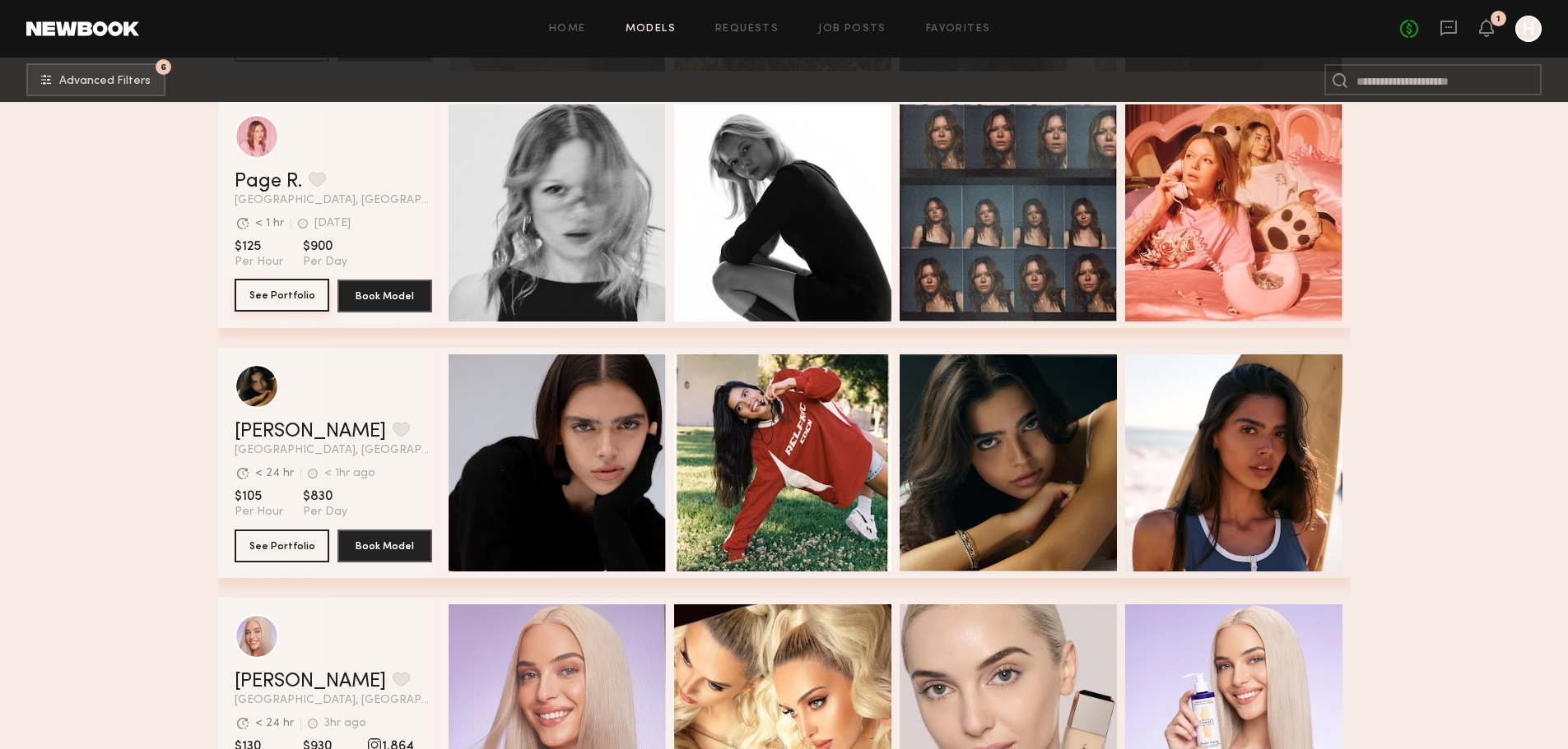
click at [293, 311] on button "See Portfolio" at bounding box center [281, 295] width 95 height 32
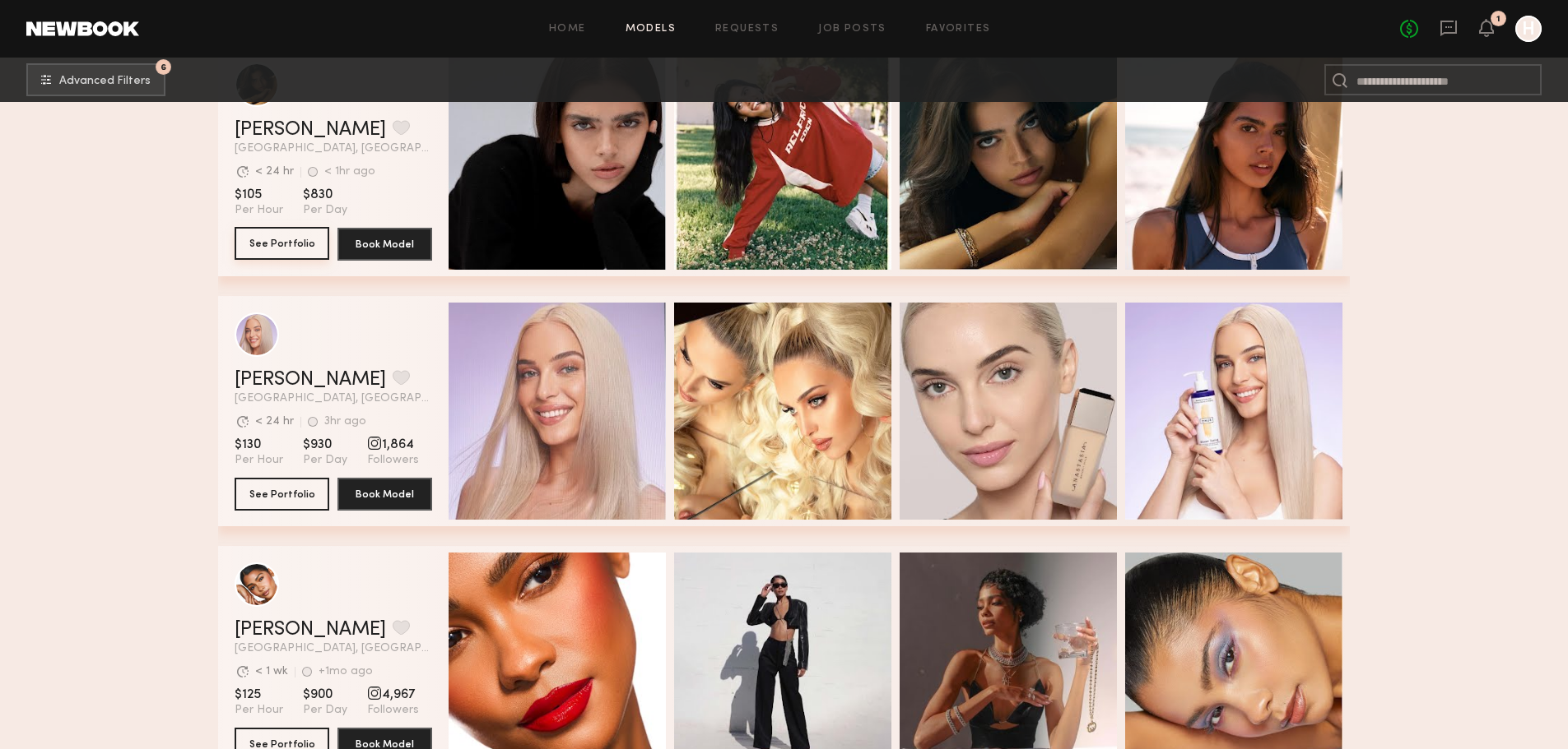
click at [271, 249] on button "See Portfolio" at bounding box center [281, 244] width 95 height 32
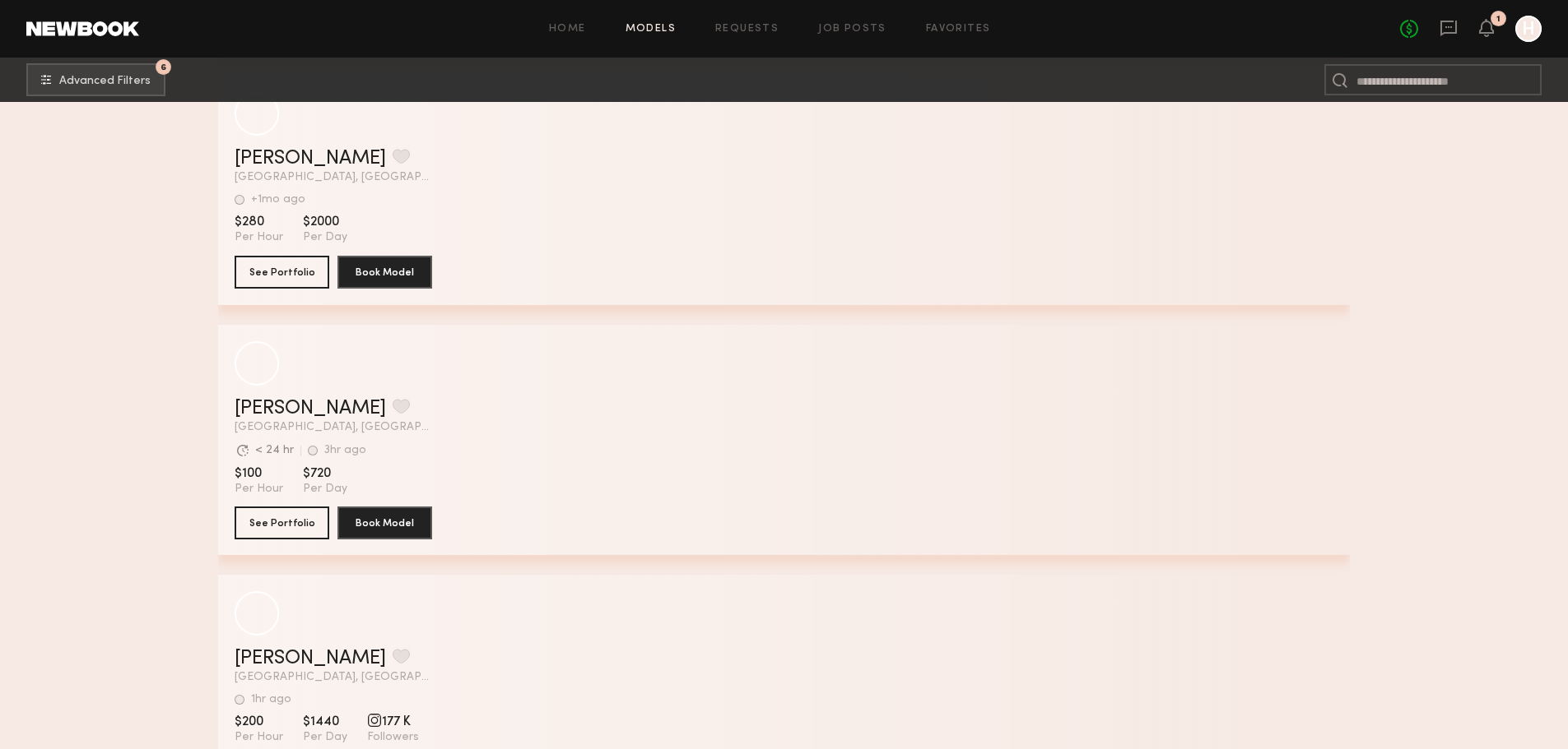
scroll to position [35118, 0]
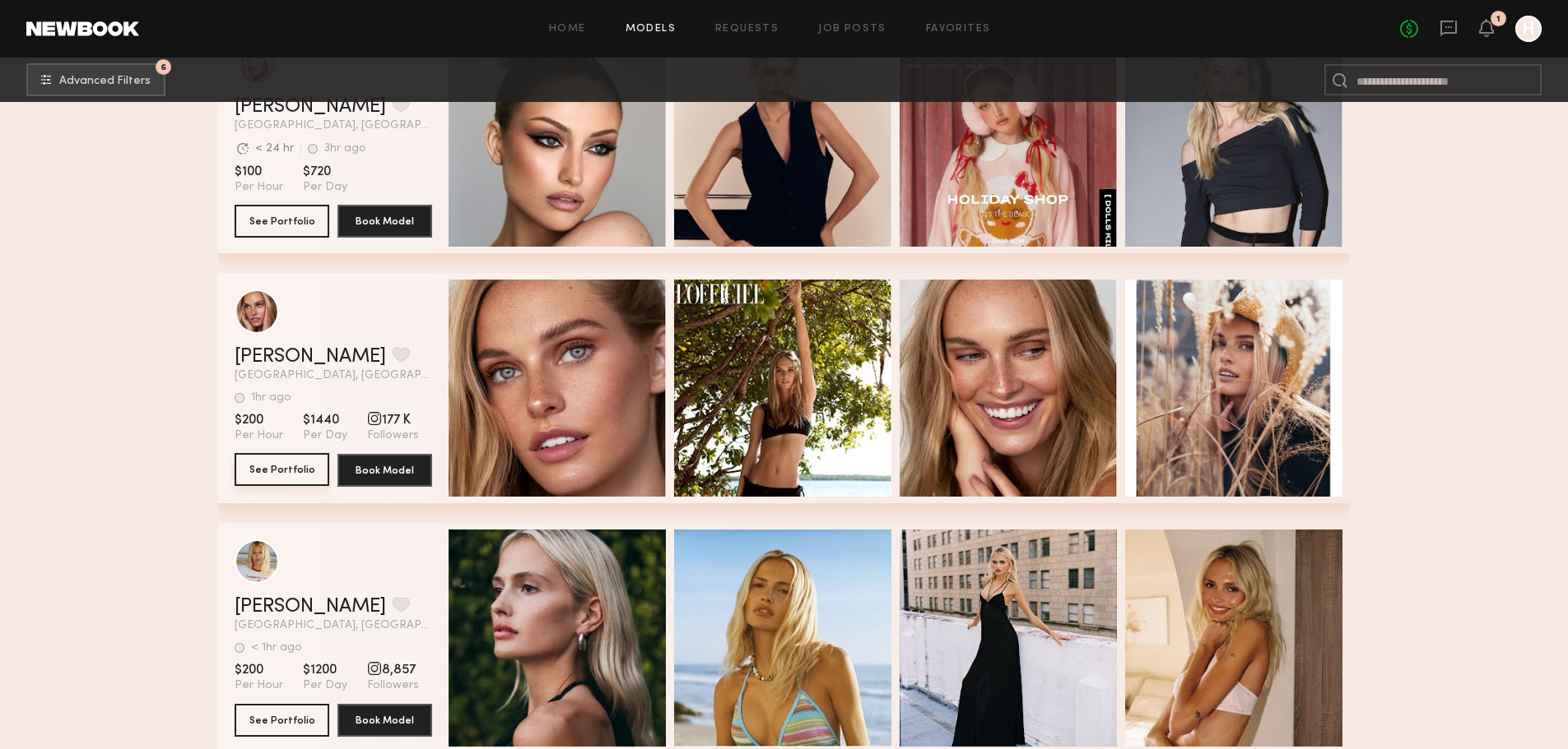
click at [275, 477] on button "See Portfolio" at bounding box center [281, 469] width 95 height 32
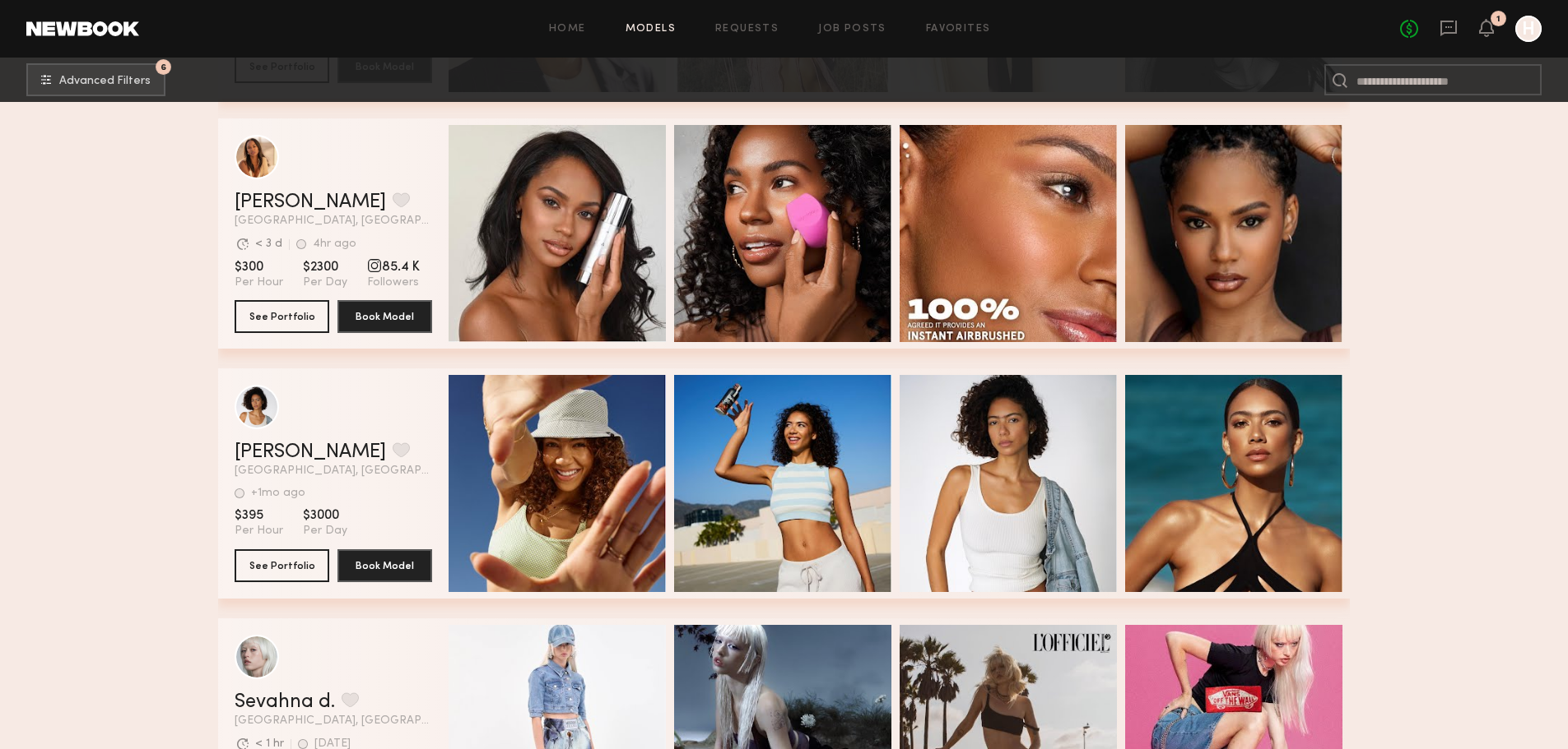
scroll to position [35420, 0]
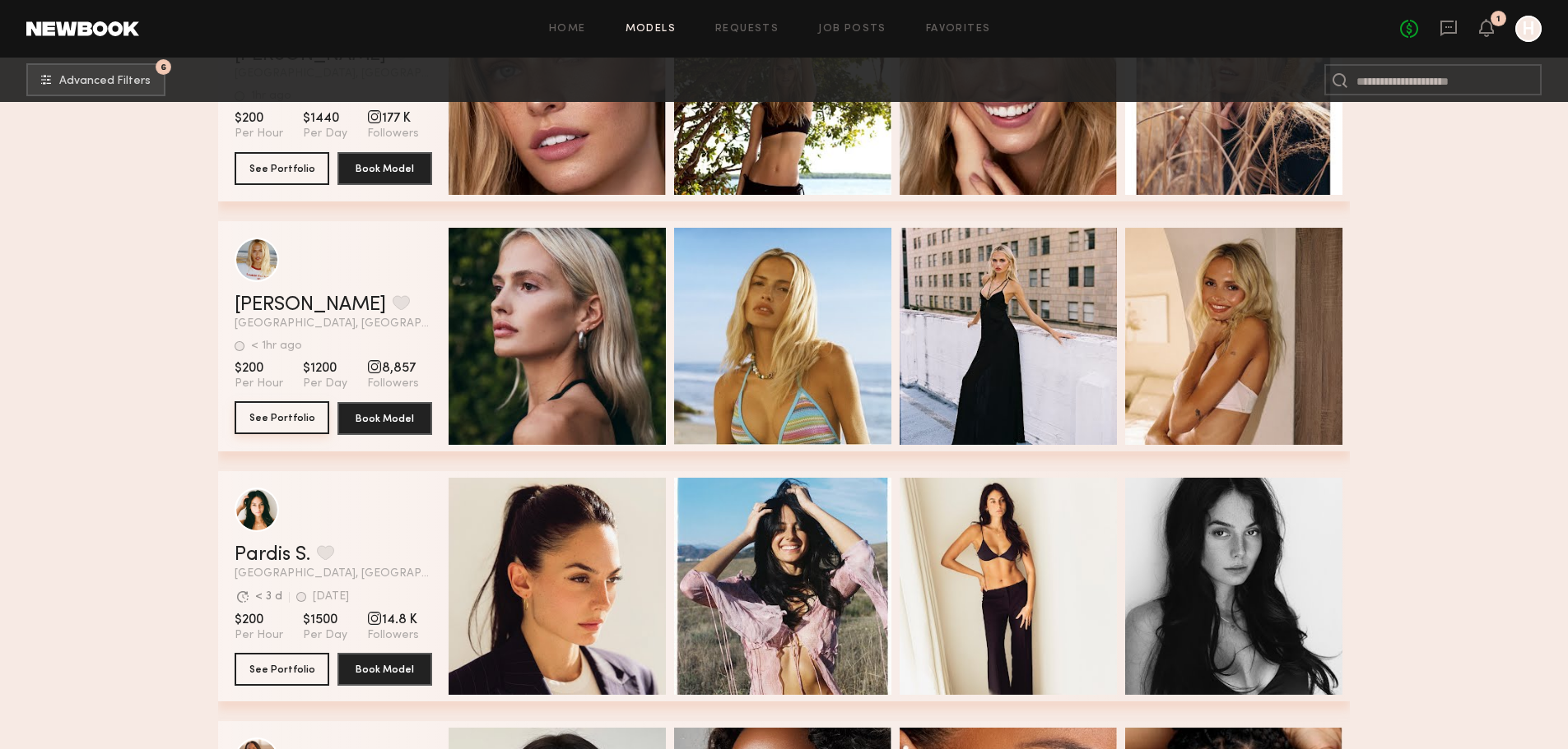
click at [301, 429] on button "See Portfolio" at bounding box center [281, 417] width 95 height 32
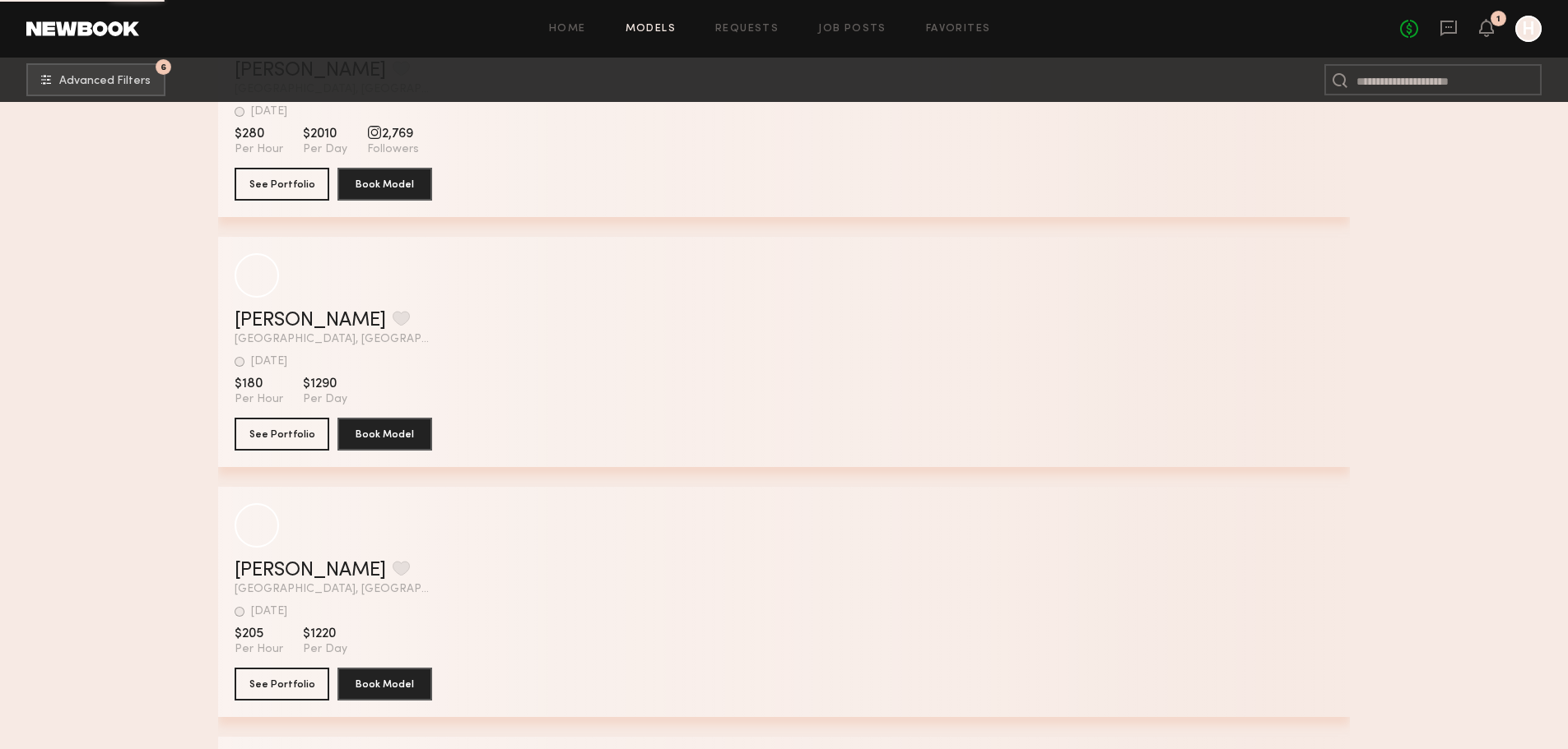
scroll to position [47106, 0]
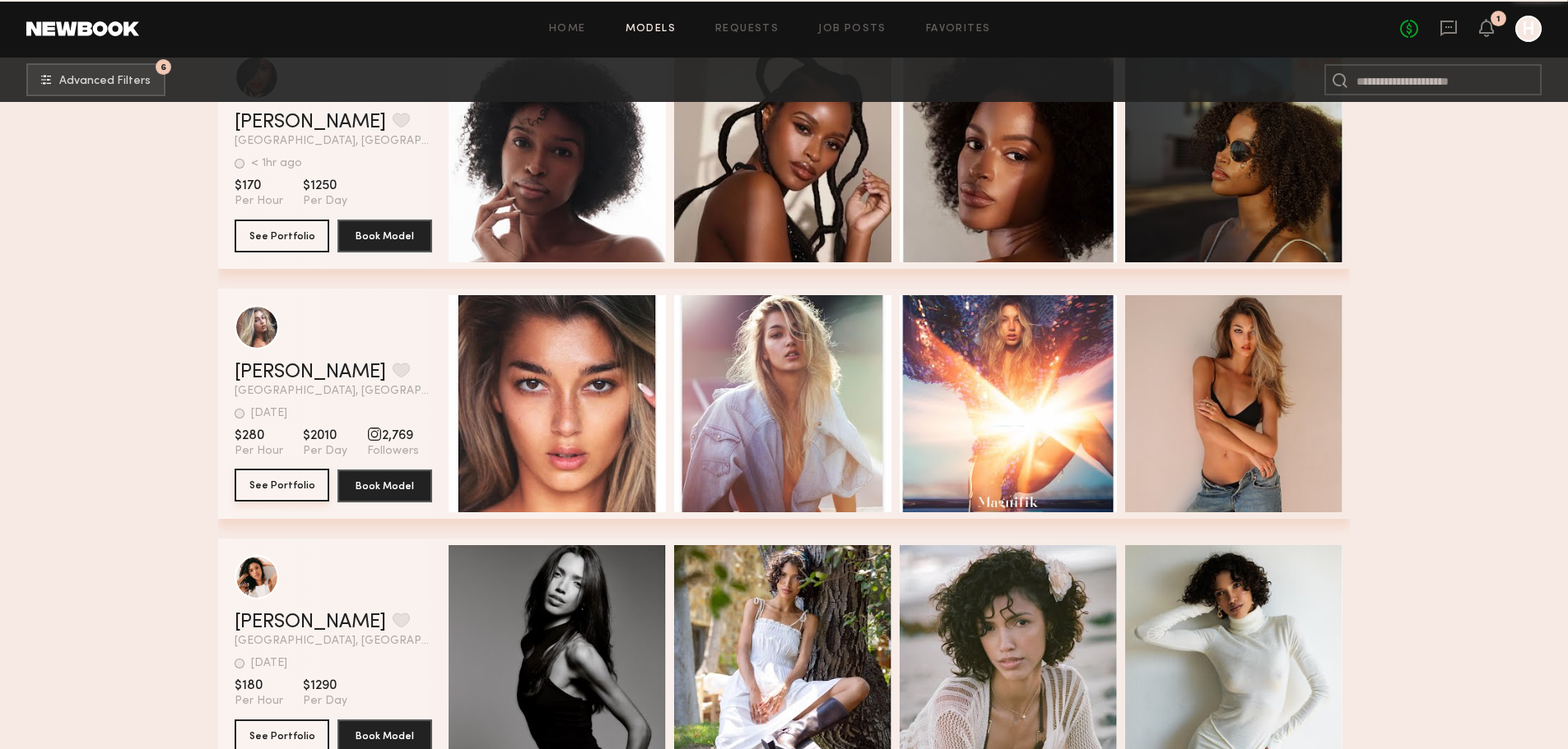
click at [259, 494] on button "See Portfolio" at bounding box center [281, 485] width 95 height 32
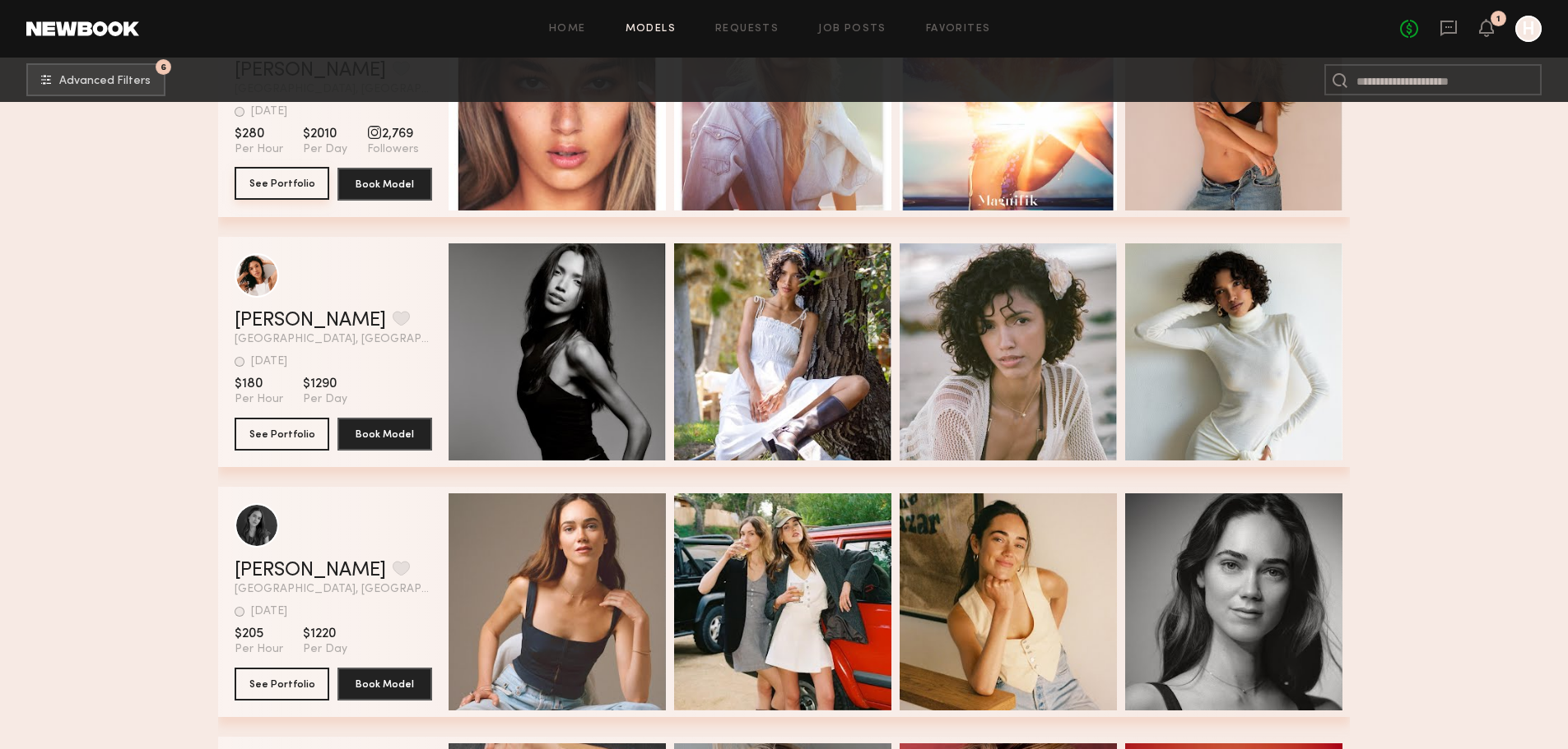
scroll to position [47709, 0]
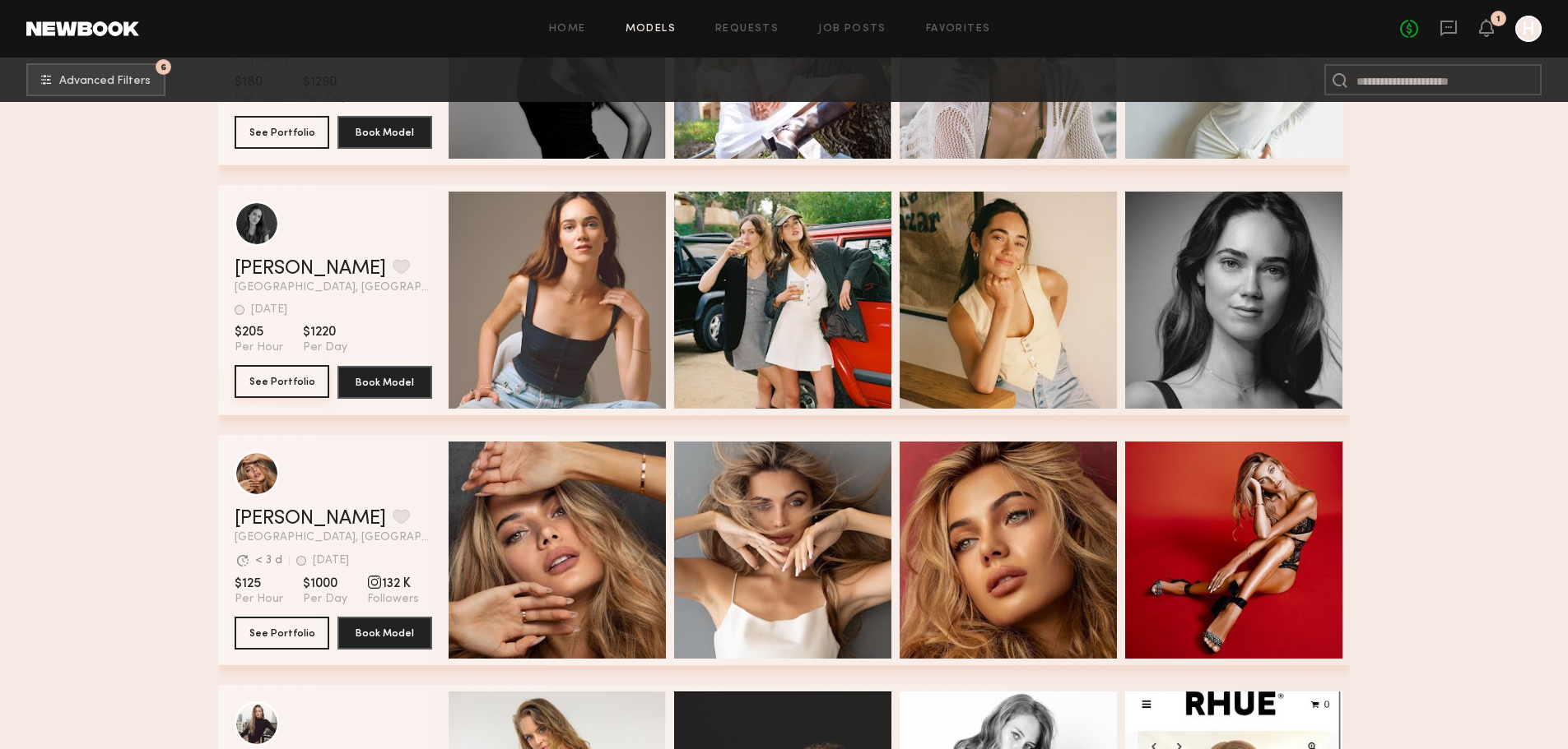
click at [251, 393] on button "See Portfolio" at bounding box center [281, 381] width 95 height 32
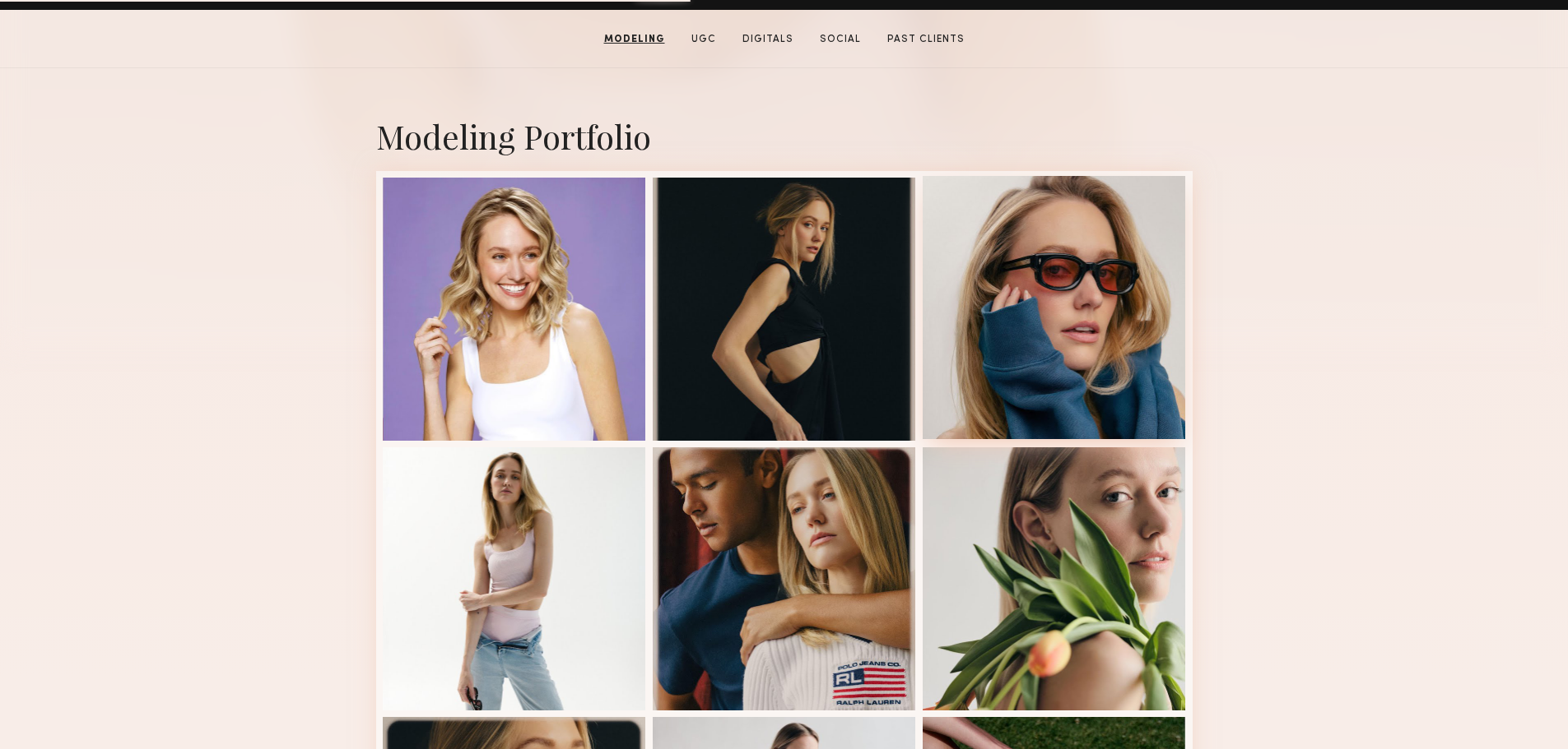
scroll to position [302, 0]
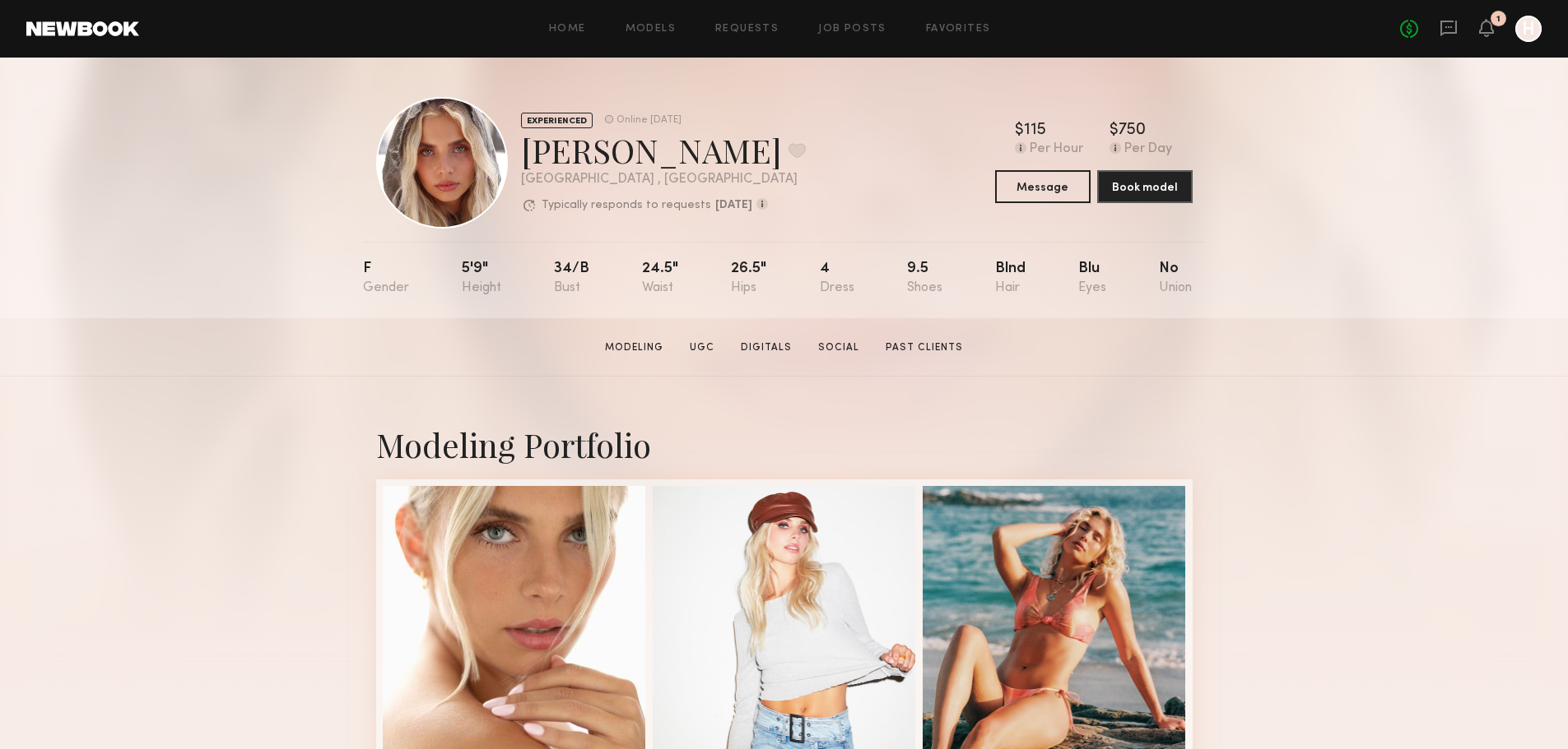
click at [610, 299] on div "F 5'9" 34/b 24.5" 26.5" 4 9.5 Blnd Blu No" at bounding box center [778, 280] width 830 height 76
click at [641, 305] on div "F 5'9" 34/b 24.5" 26.5" 4 9.5 Blnd Blu No" at bounding box center [778, 280] width 830 height 76
click at [784, 312] on div "F 5'9" 34/b 24.5" 26.5" 4 9.5 Blnd Blu No" at bounding box center [778, 280] width 830 height 76
click at [552, 286] on div "F 5'9" 34/b 24.5" 26.5" 4 9.5 Blnd Blu No" at bounding box center [778, 280] width 830 height 76
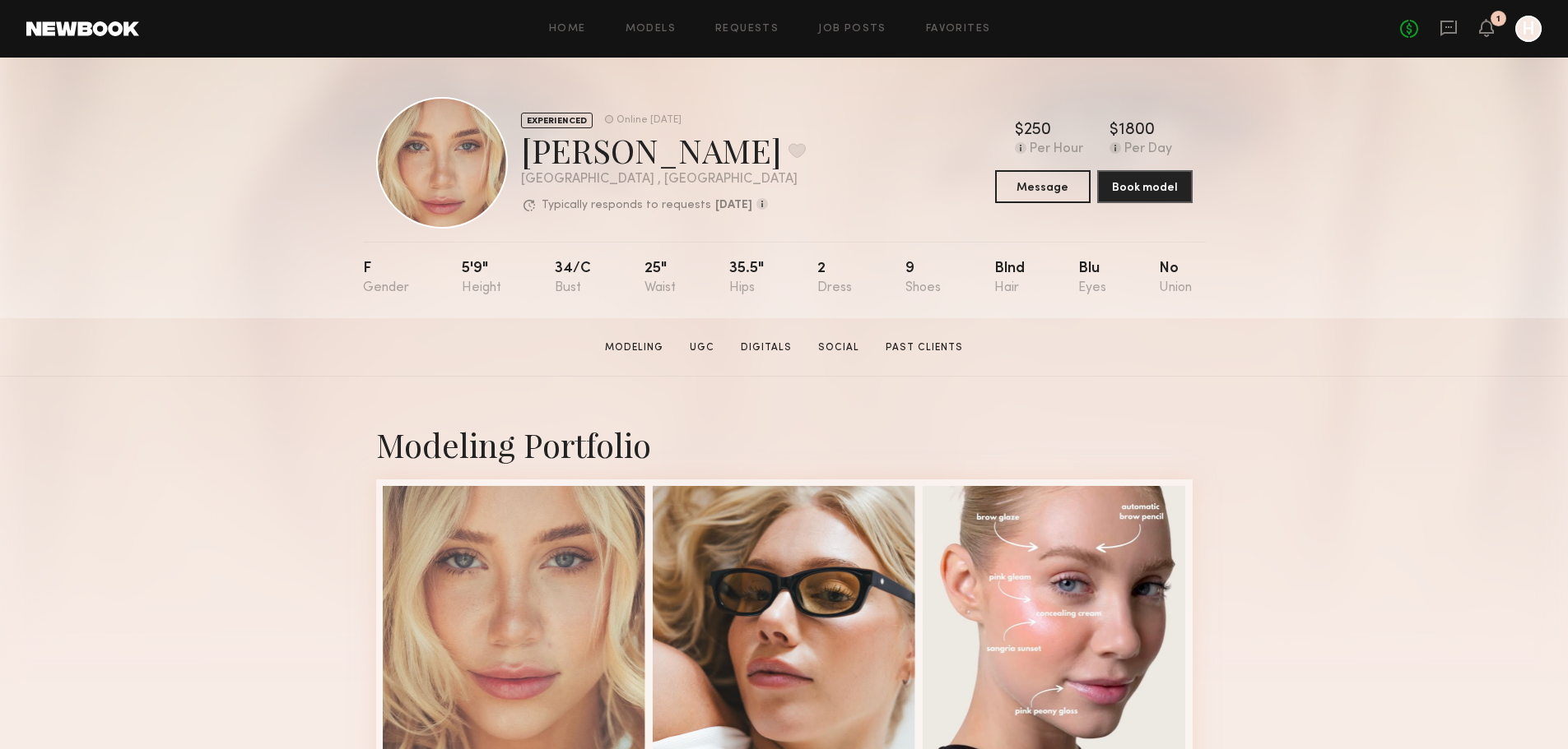
click at [976, 327] on section "Louise B. Modeling UGC Digitals Social Past Clients Message Book Model" at bounding box center [784, 347] width 1568 height 58
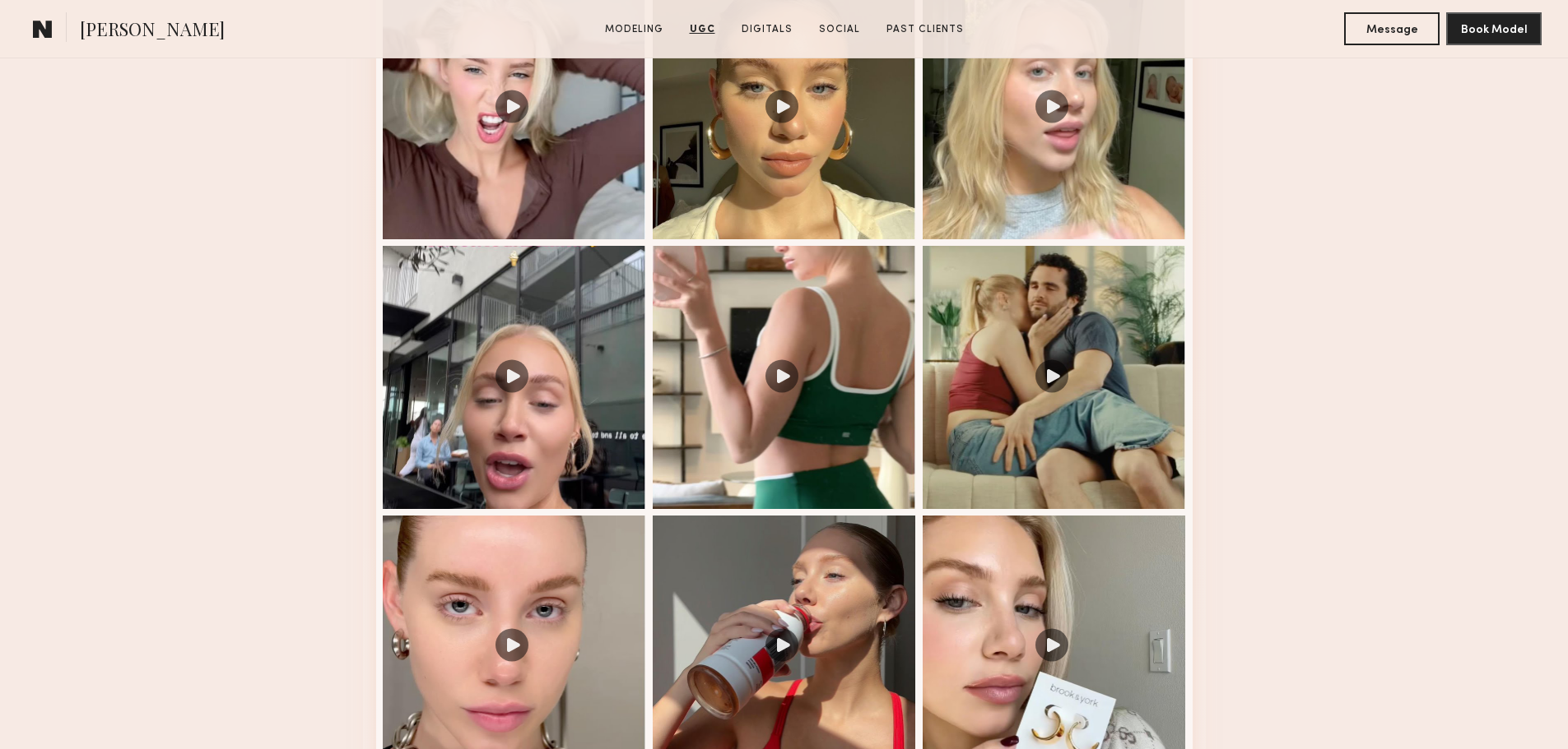
scroll to position [1809, 0]
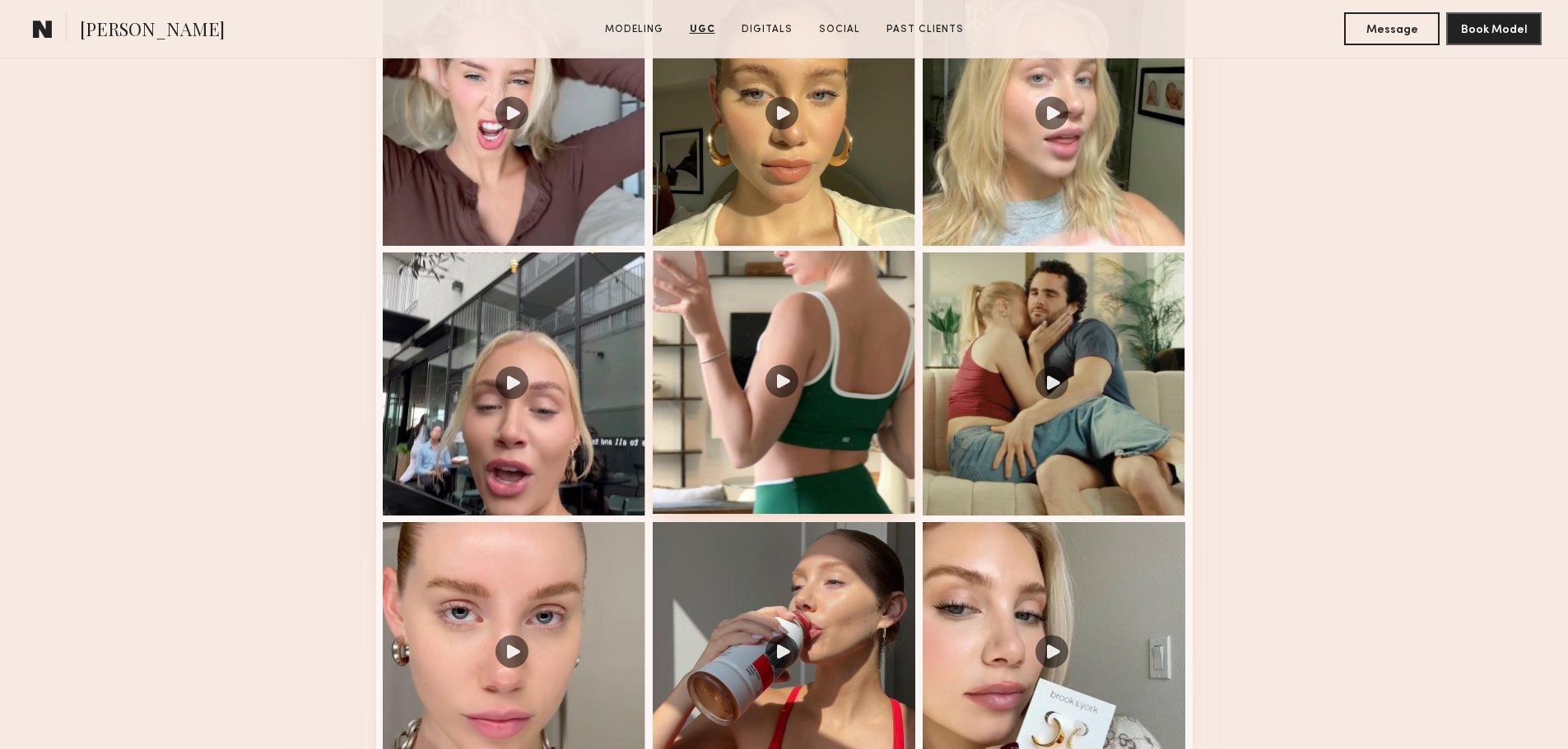
click at [787, 394] on div at bounding box center [784, 382] width 263 height 263
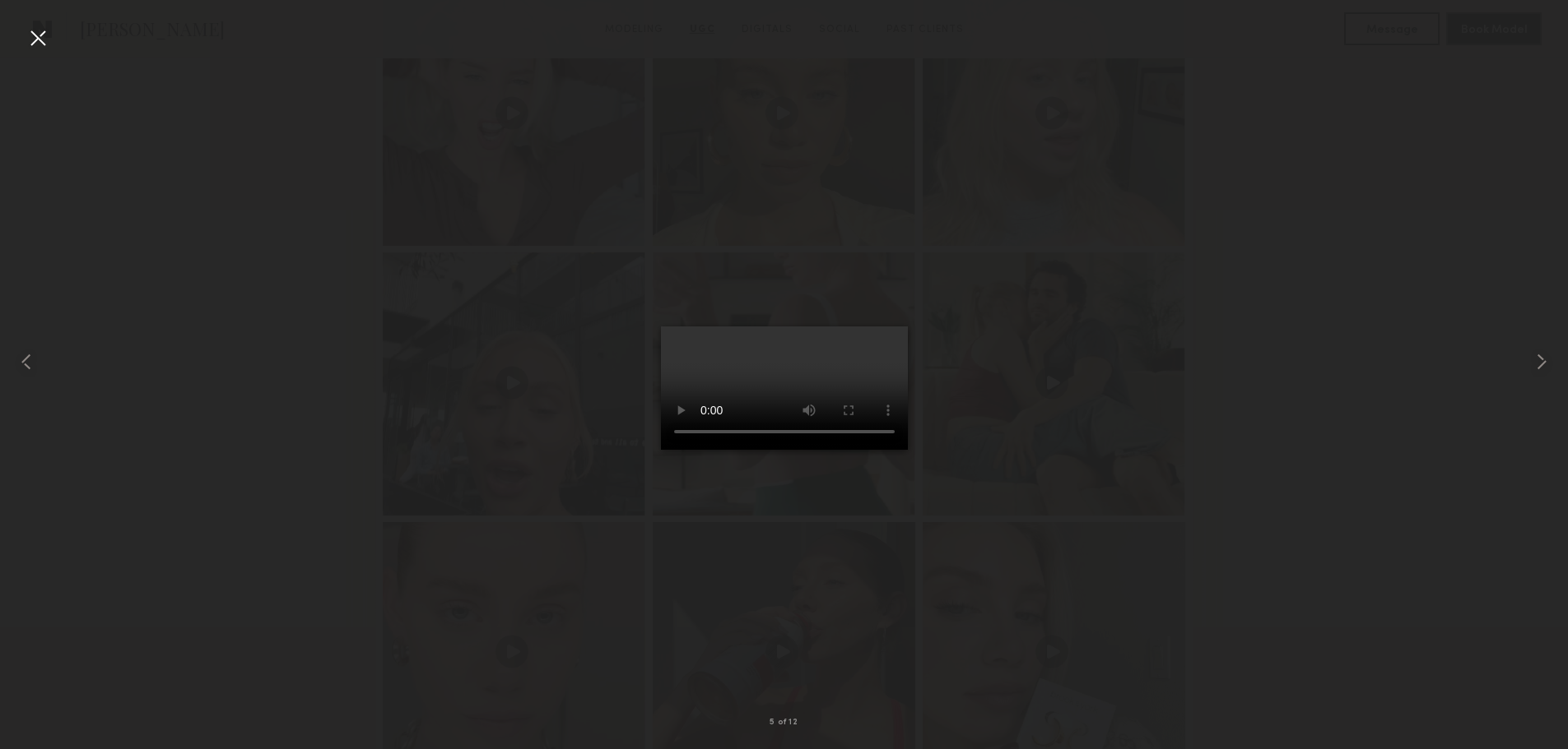
click at [1165, 392] on div at bounding box center [784, 362] width 1568 height 670
click at [46, 31] on div at bounding box center [38, 38] width 27 height 27
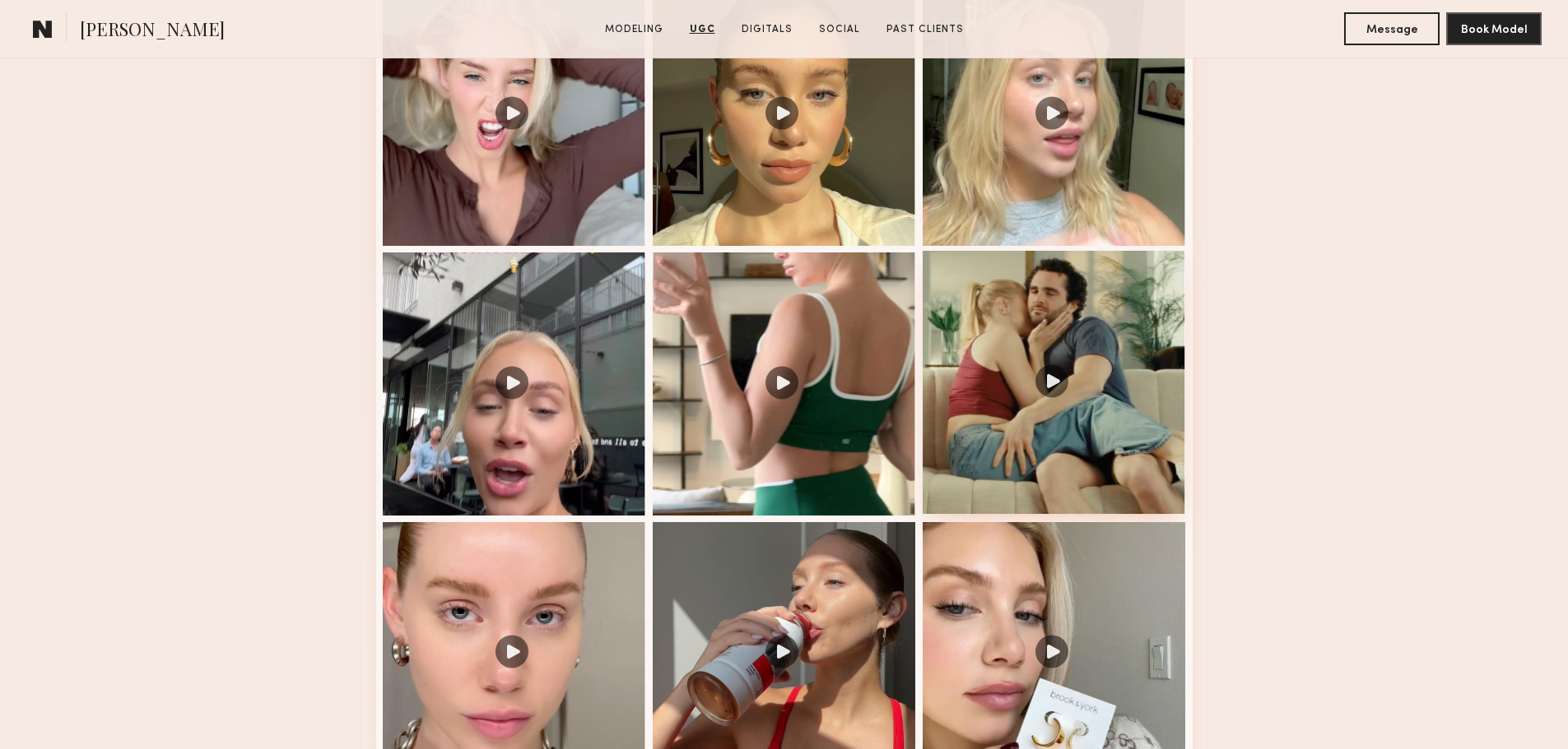
click at [1038, 377] on div at bounding box center [1054, 382] width 263 height 263
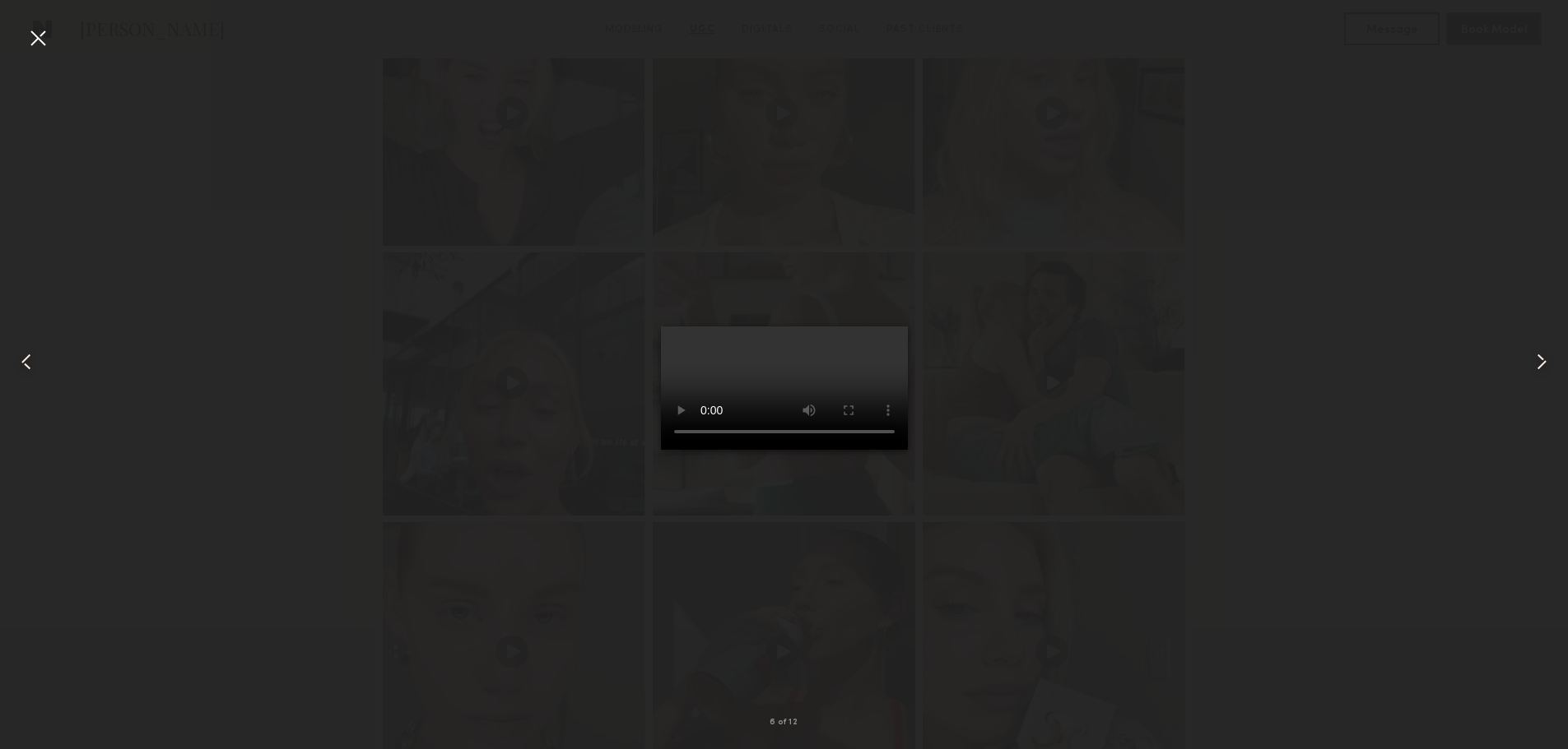
click at [37, 46] on div at bounding box center [38, 38] width 27 height 27
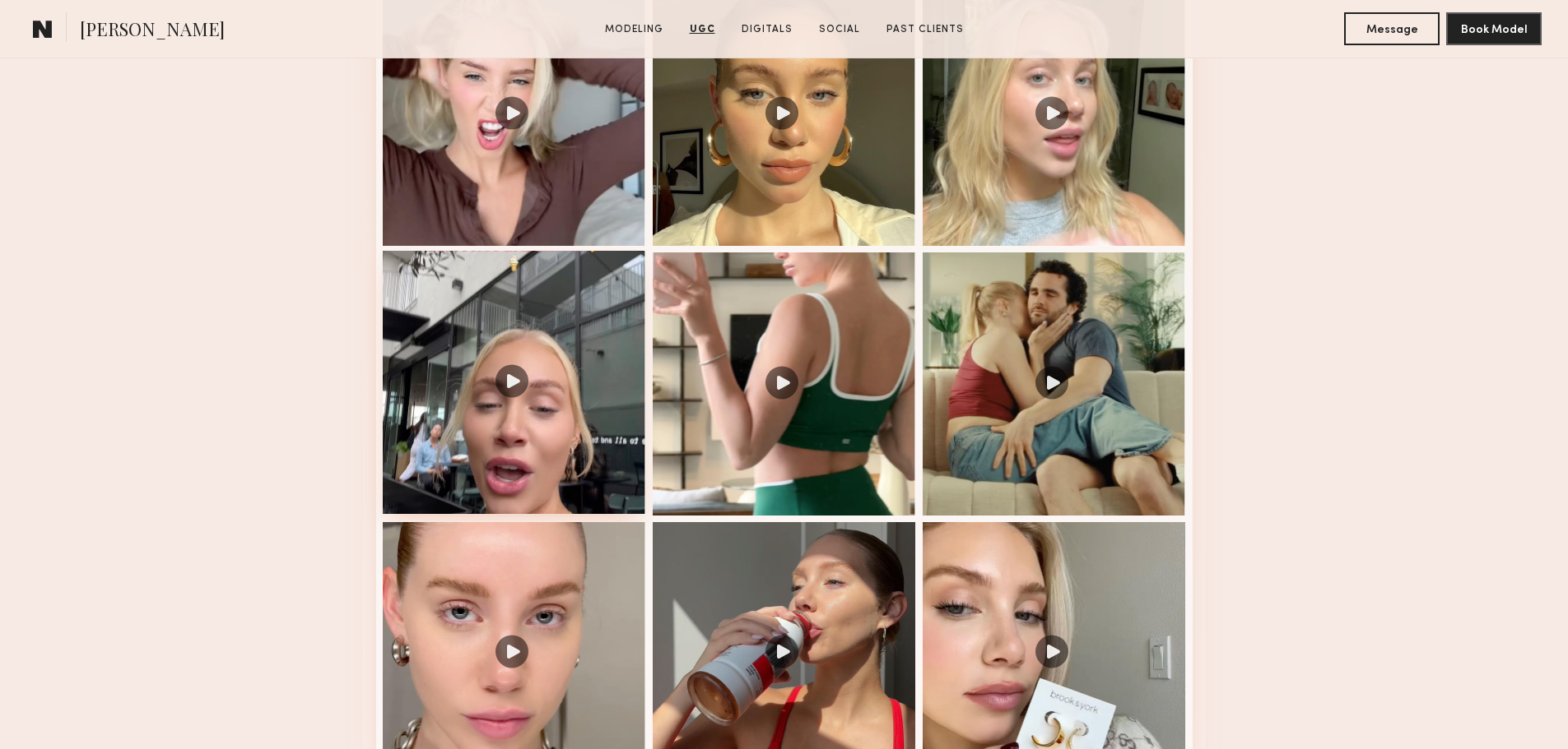
click at [516, 389] on div at bounding box center [514, 382] width 263 height 263
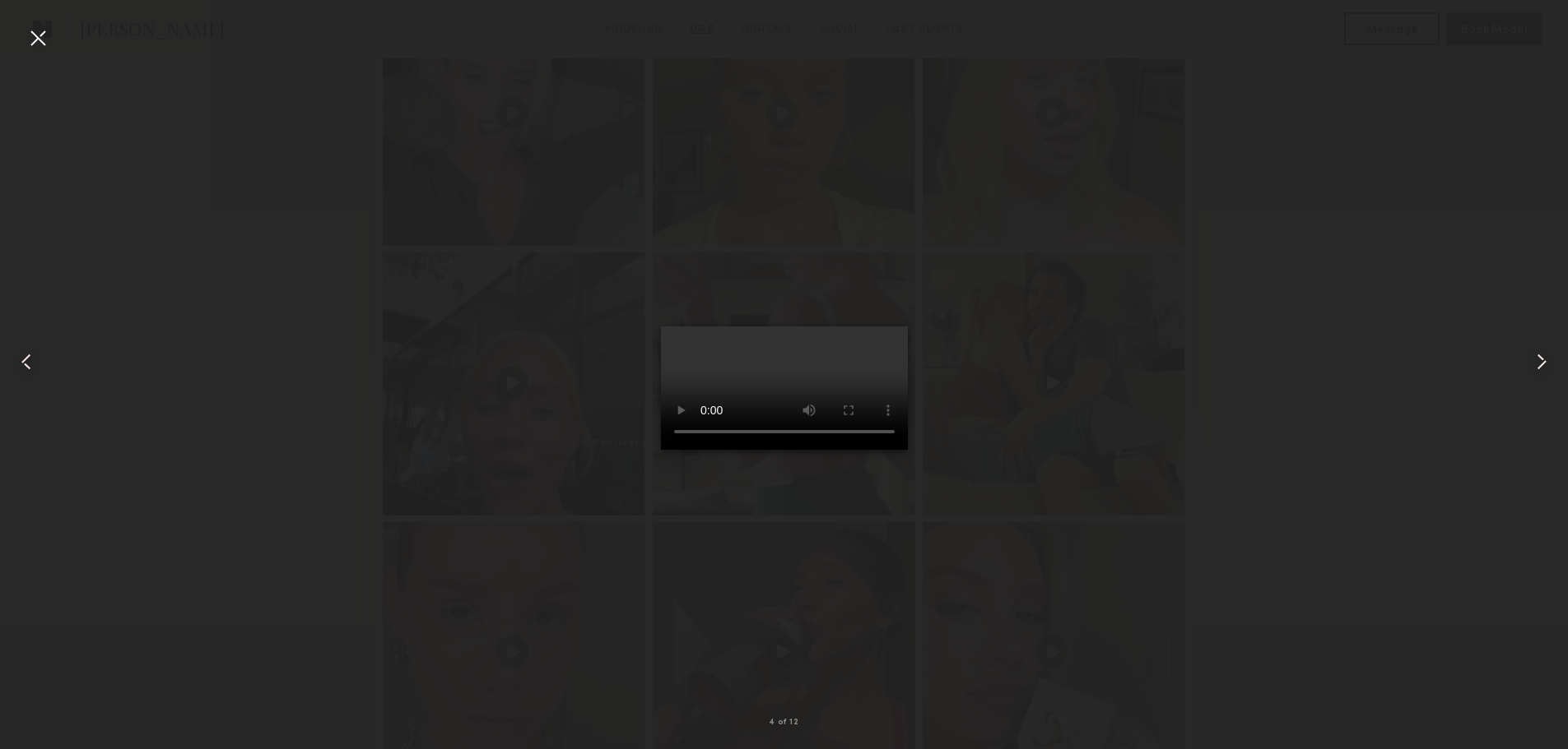
click at [40, 50] on div at bounding box center [38, 38] width 27 height 27
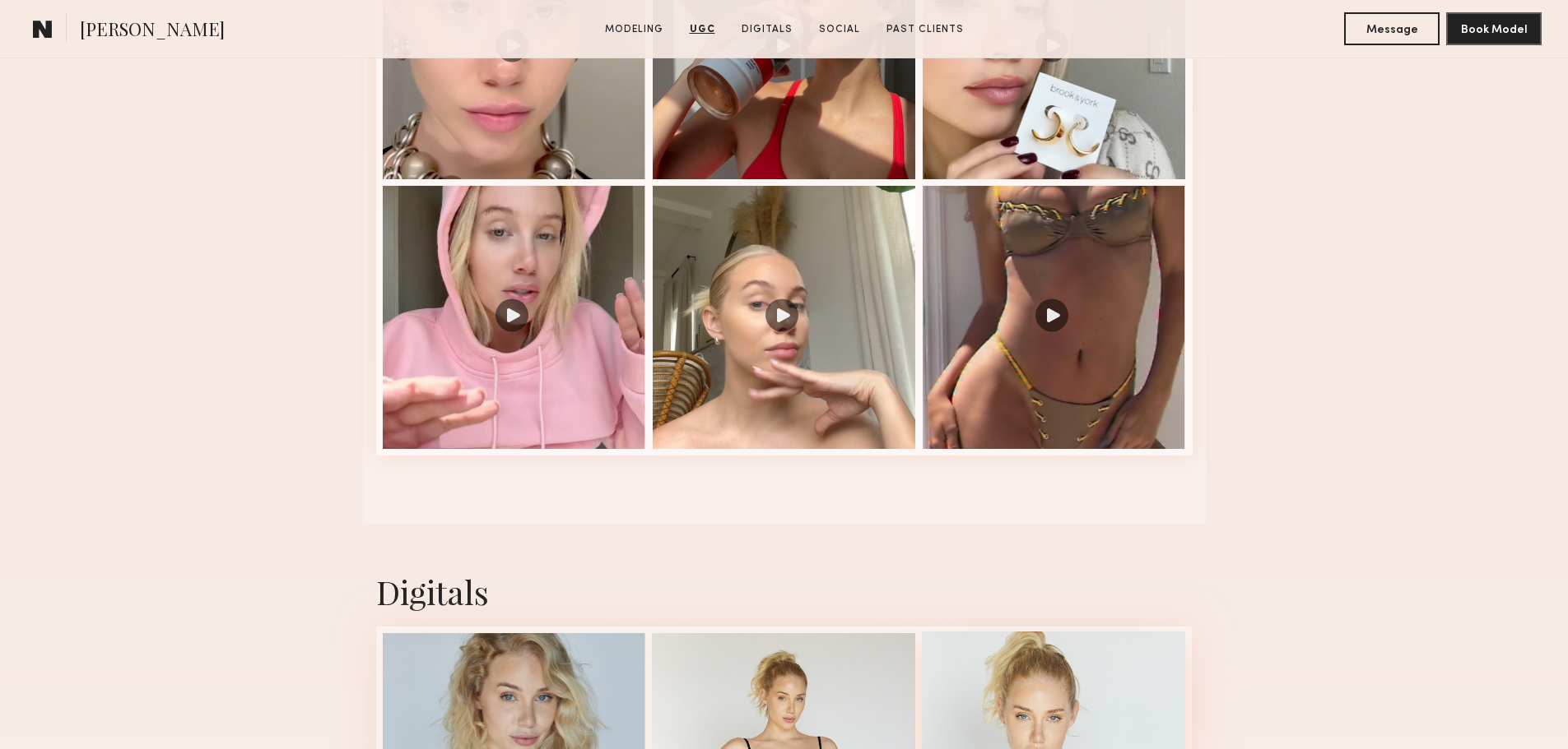
scroll to position [2413, 0]
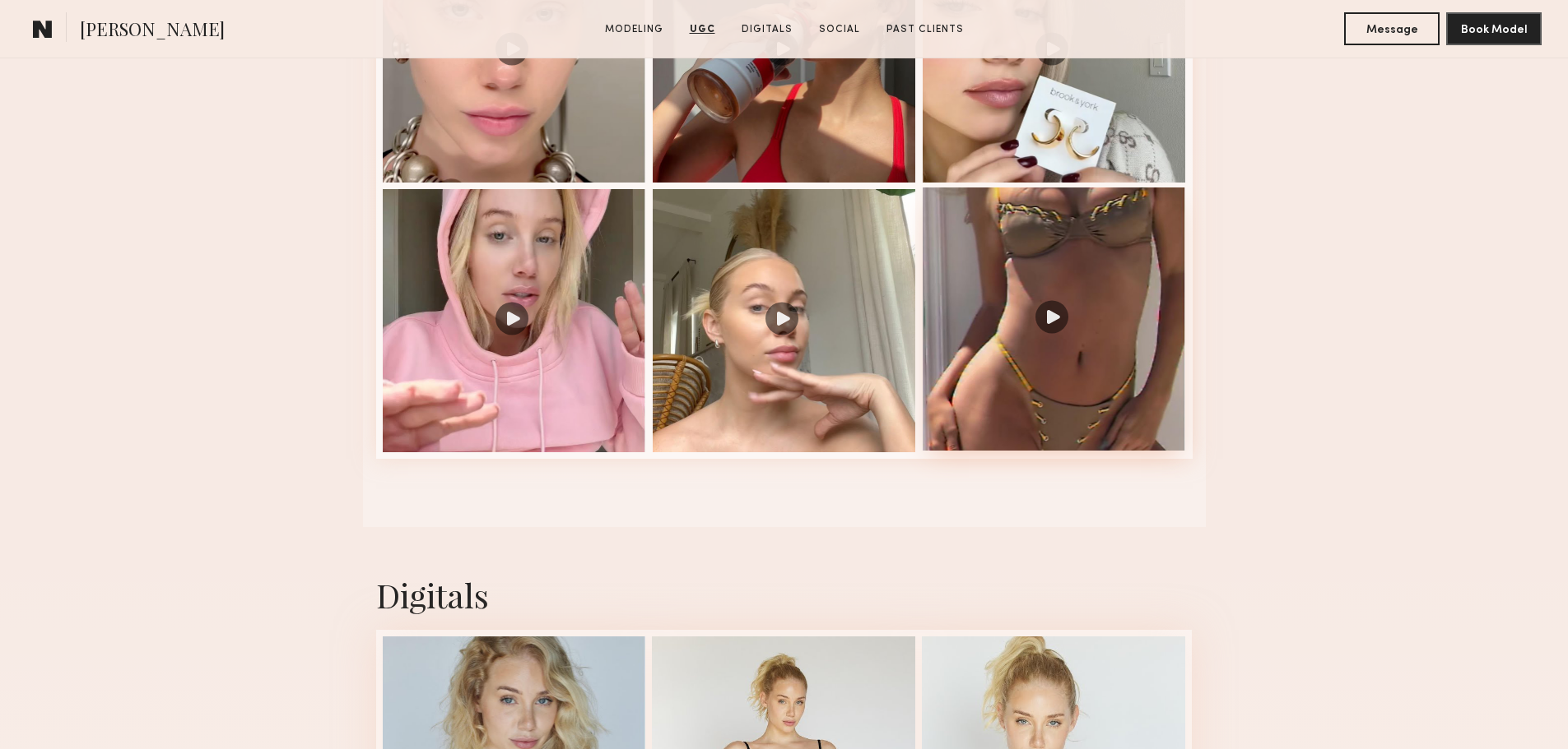
click at [1060, 329] on div at bounding box center [1054, 319] width 263 height 263
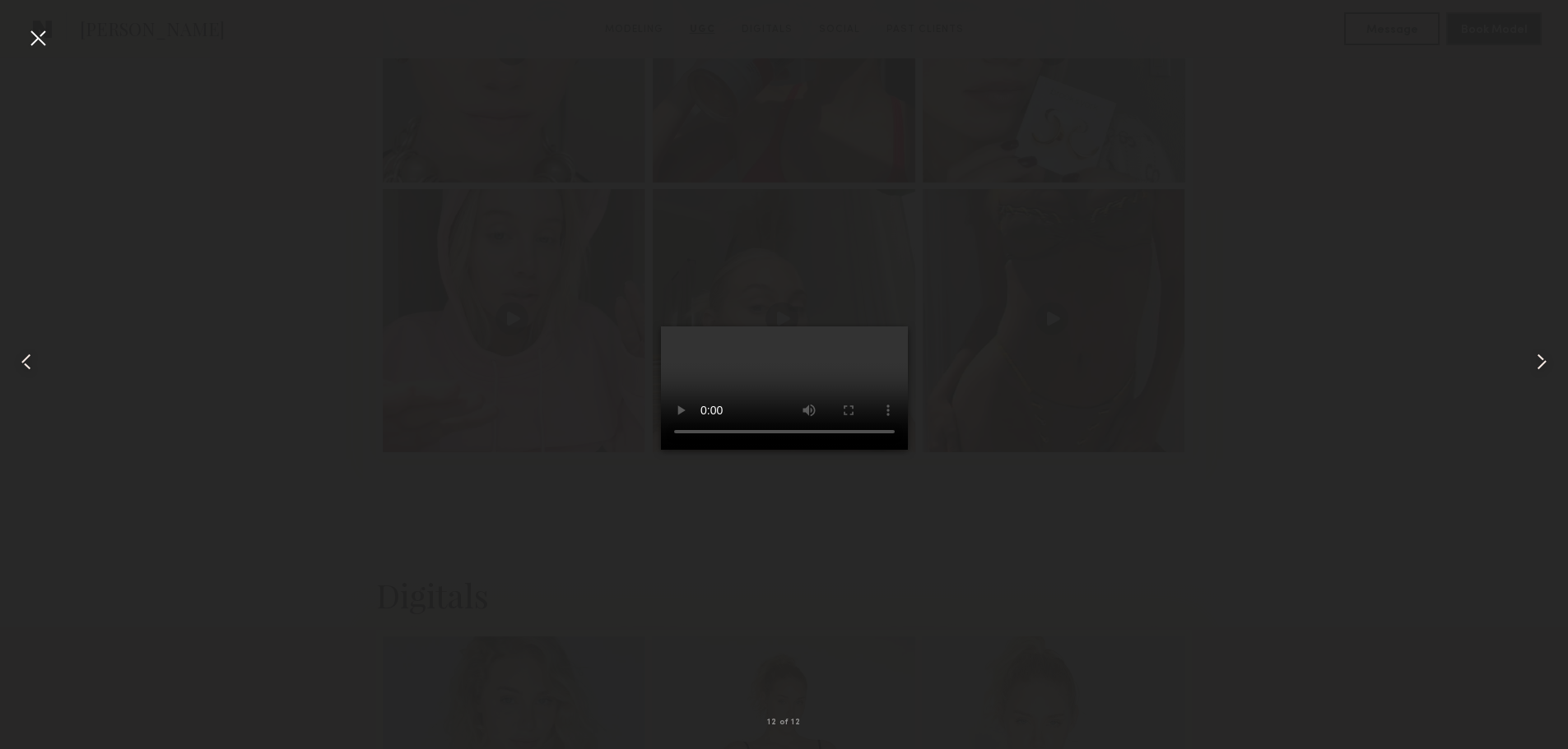
click at [40, 34] on div at bounding box center [38, 38] width 27 height 27
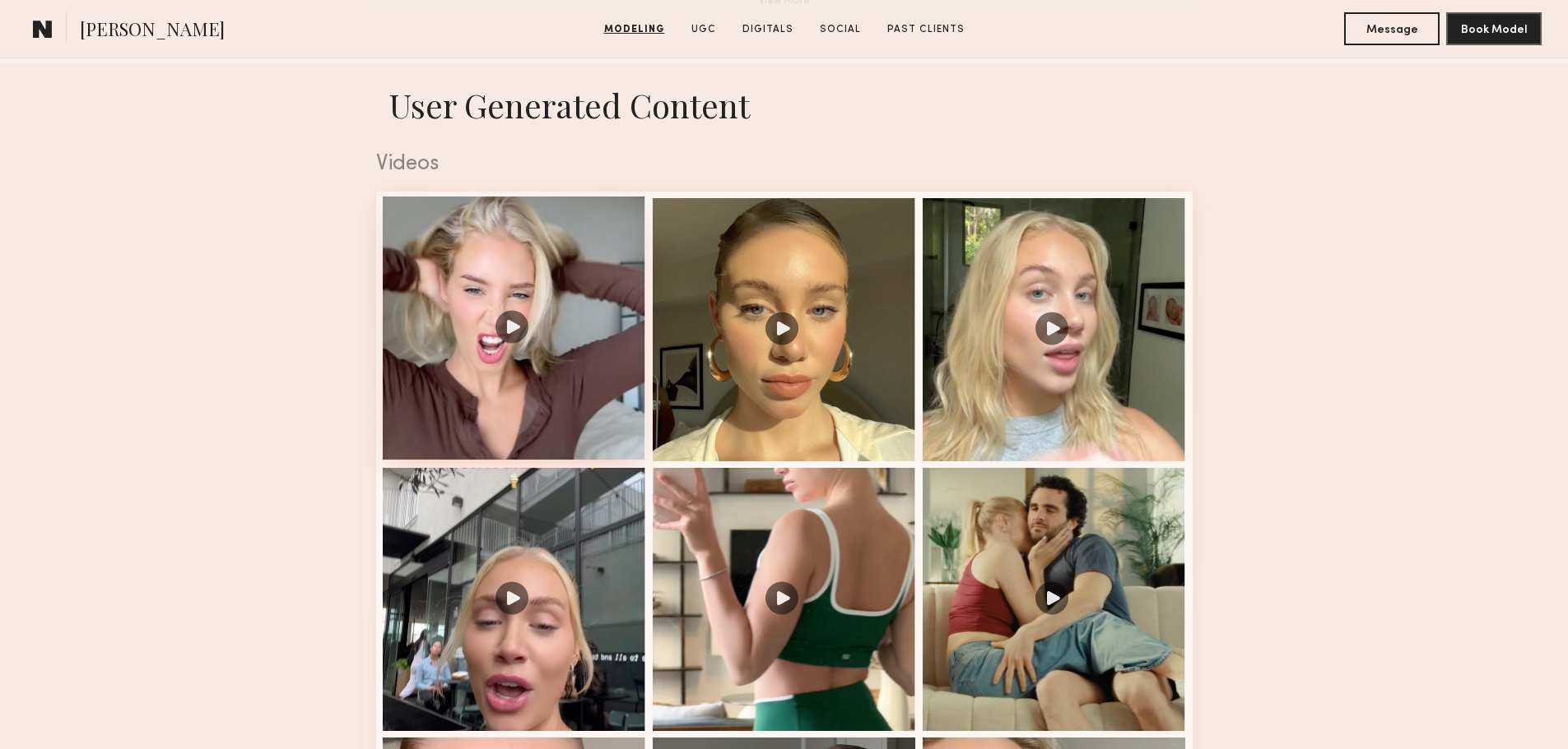
scroll to position [1507, 0]
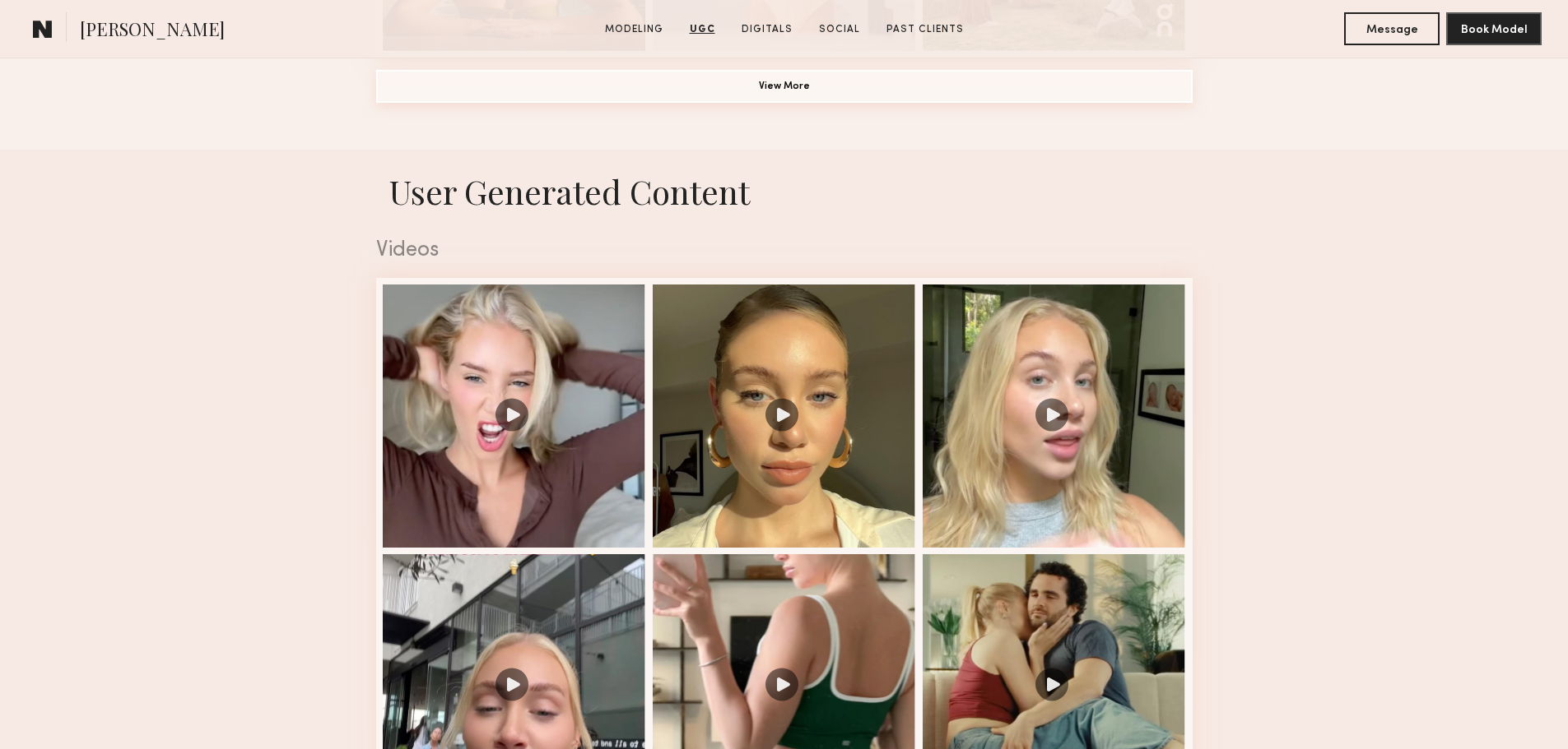
click at [762, 103] on button "View More" at bounding box center [784, 86] width 816 height 32
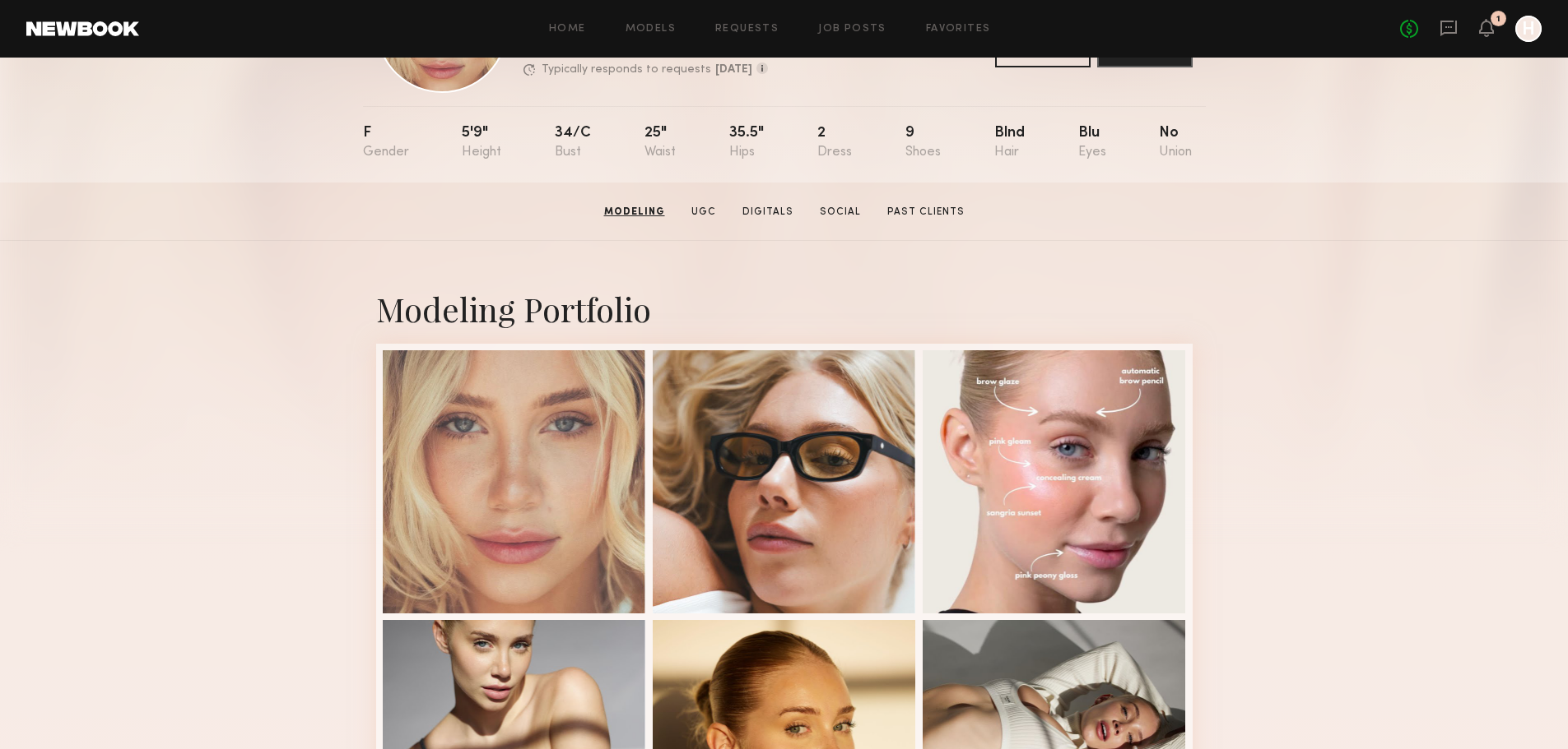
scroll to position [0, 0]
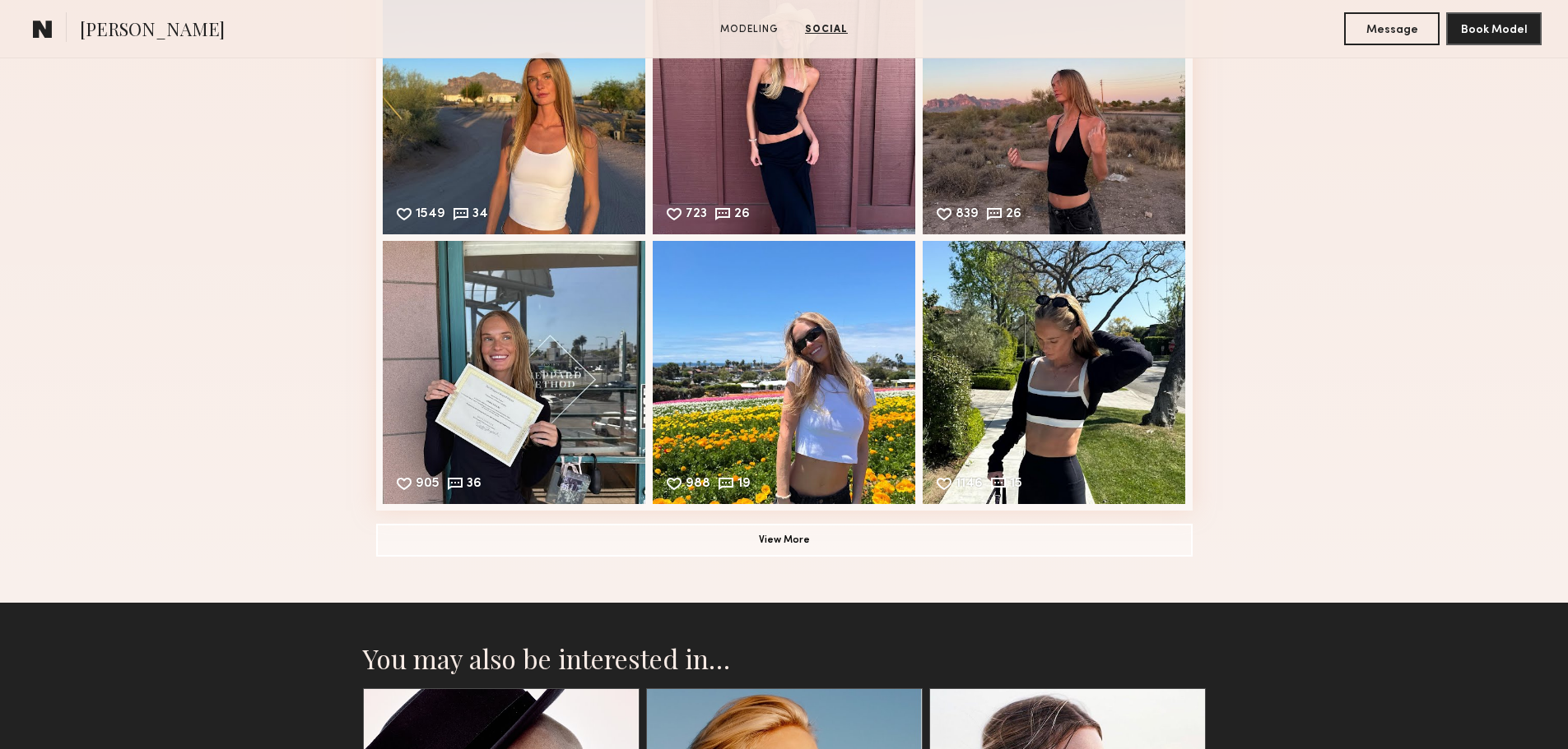
scroll to position [1507, 0]
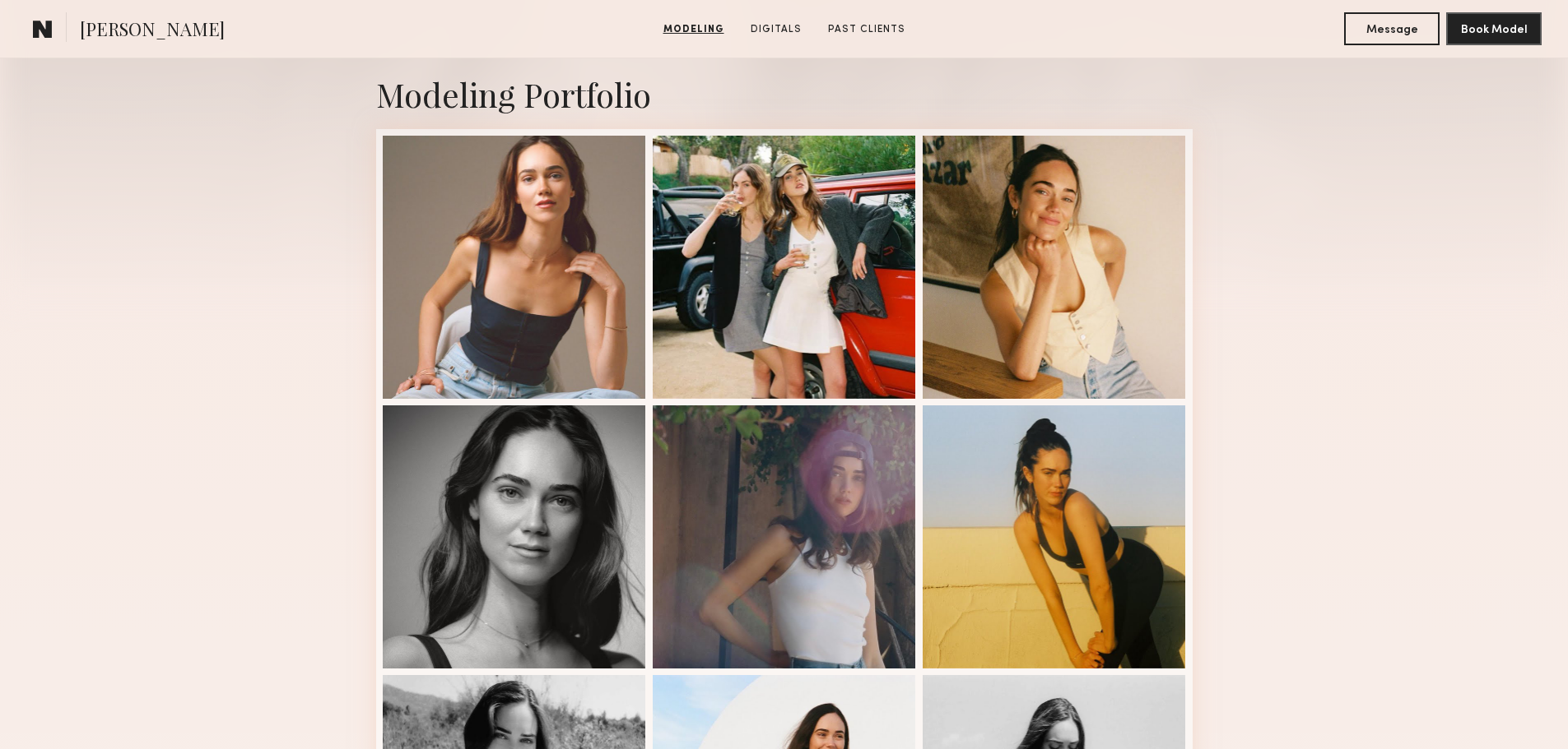
scroll to position [344, 0]
